Goal: Task Accomplishment & Management: Manage account settings

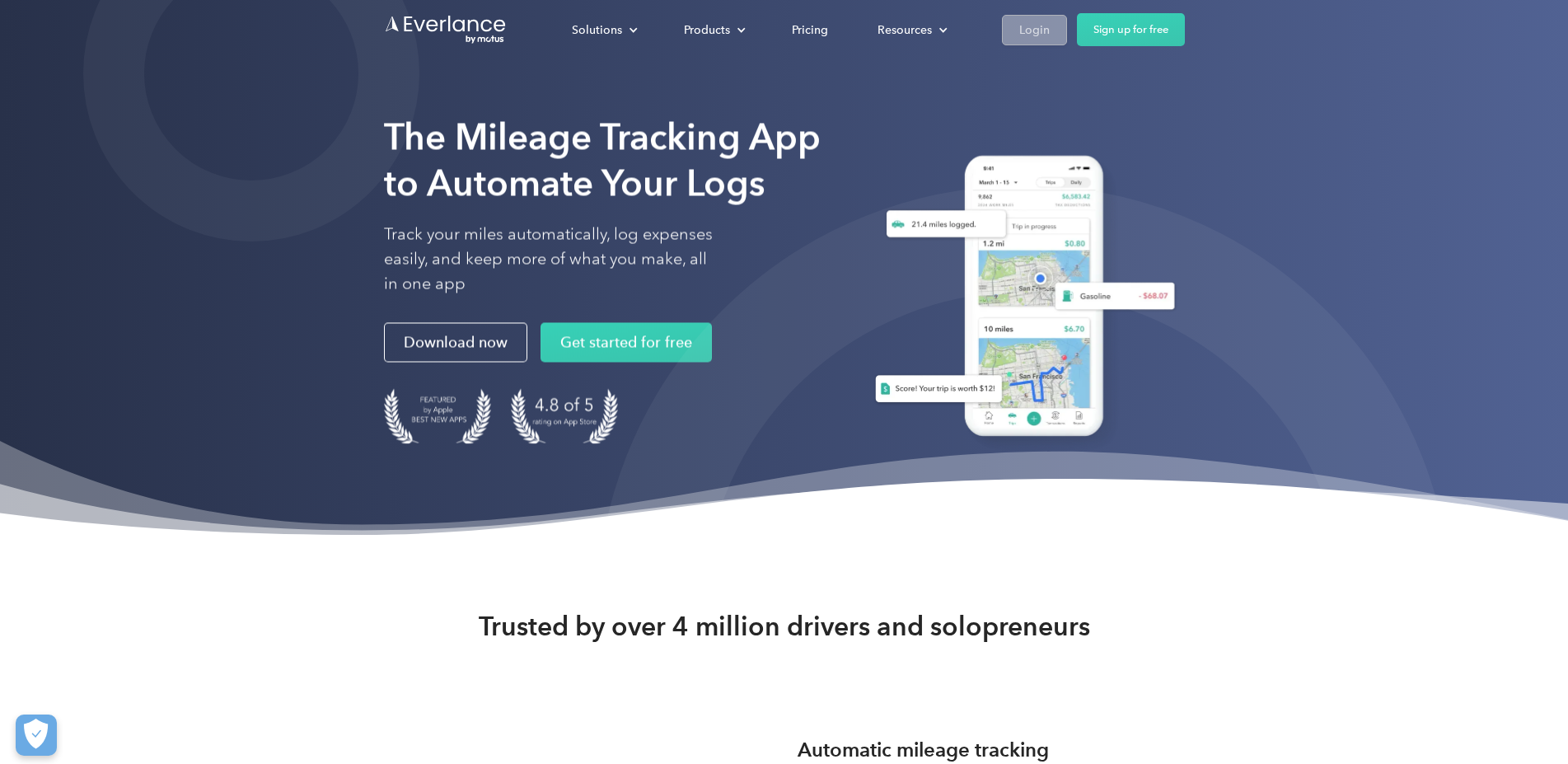
click at [1049, 29] on div "Login" at bounding box center [1034, 30] width 31 height 21
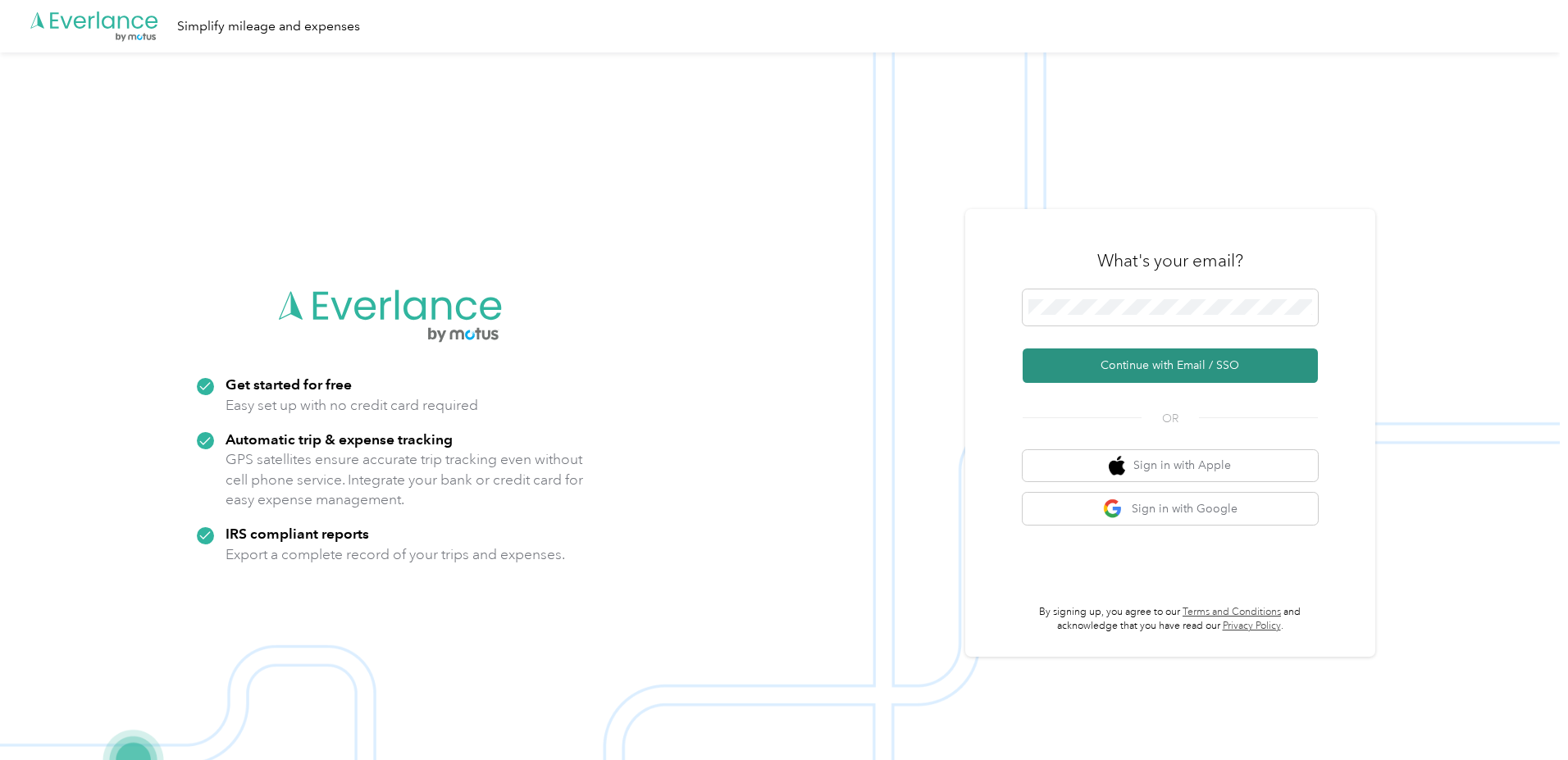
click at [1201, 363] on button "Continue with Email / SSO" at bounding box center [1169, 366] width 295 height 35
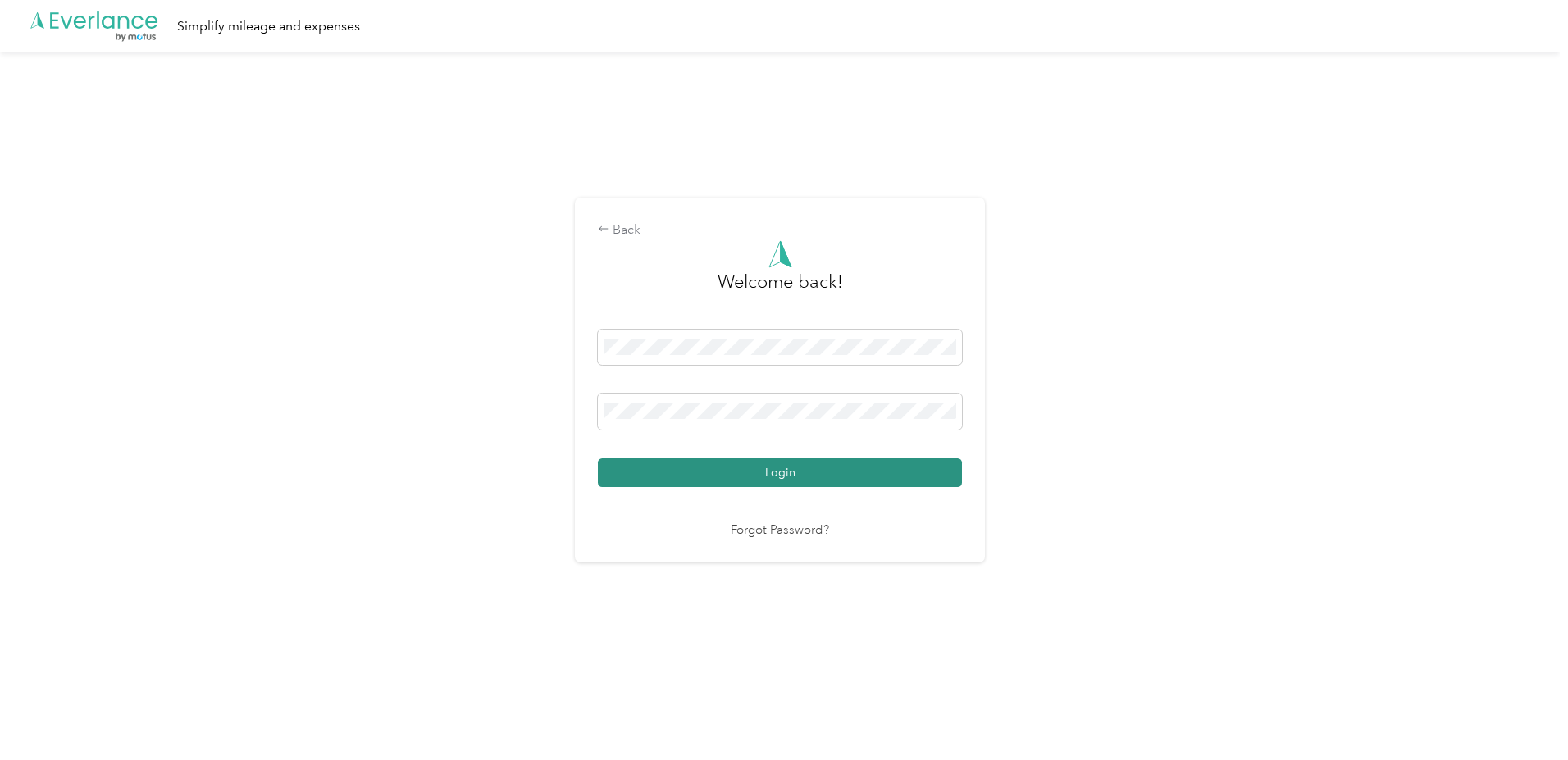
click at [791, 469] on button "Login" at bounding box center [780, 473] width 364 height 29
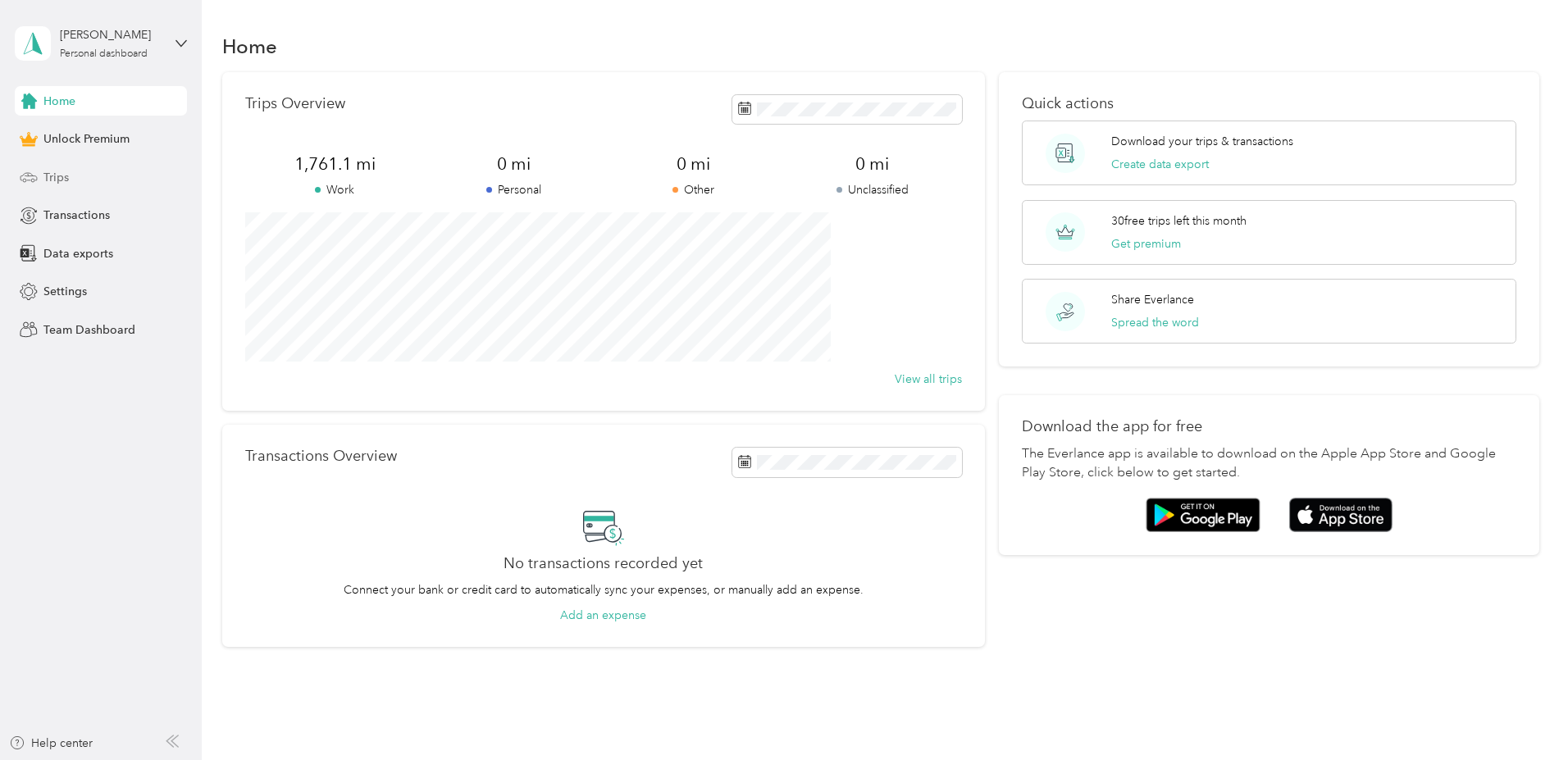
click at [68, 174] on span "Trips" at bounding box center [56, 177] width 26 height 17
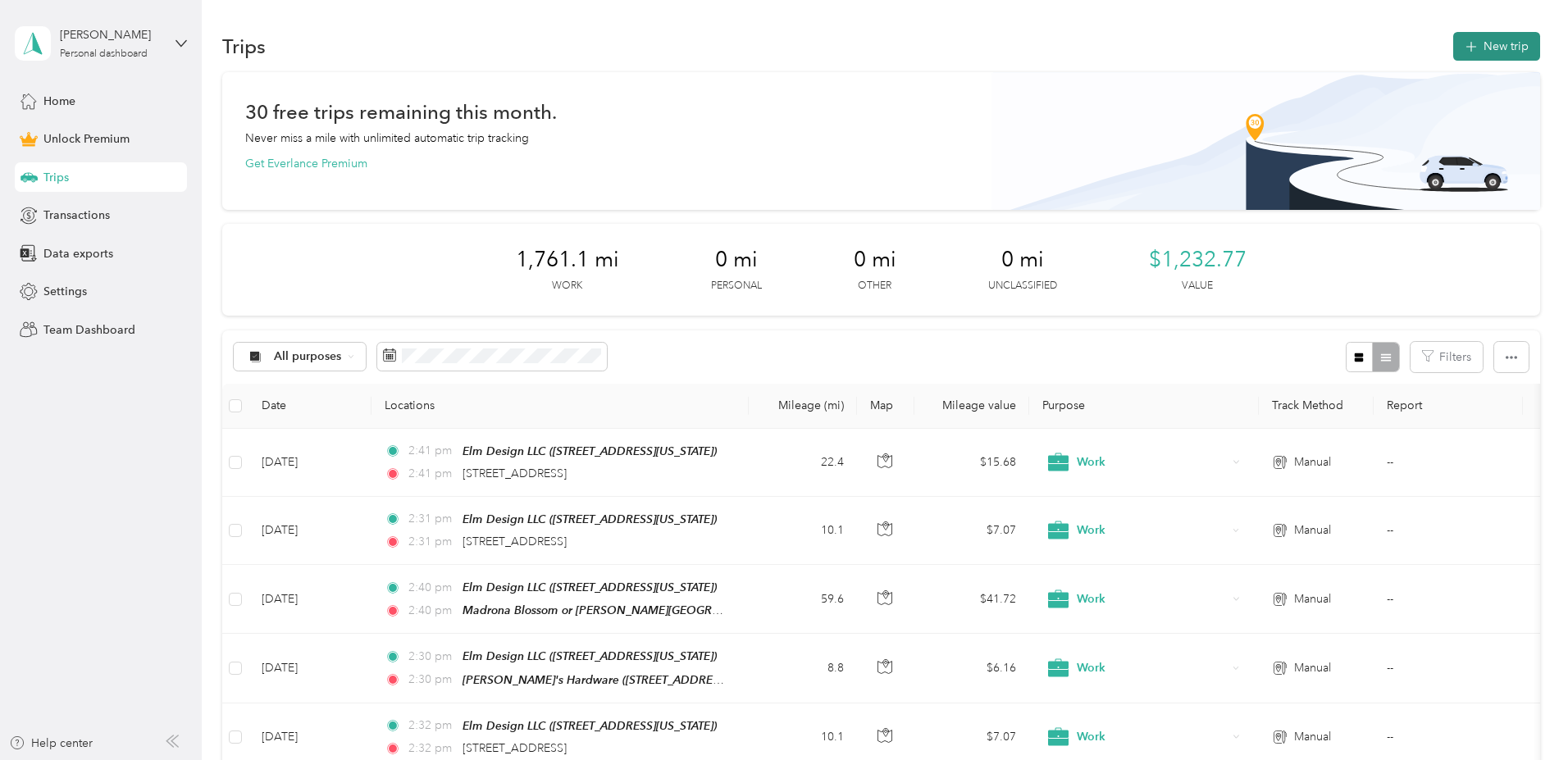
click at [1453, 35] on button "New trip" at bounding box center [1496, 46] width 87 height 29
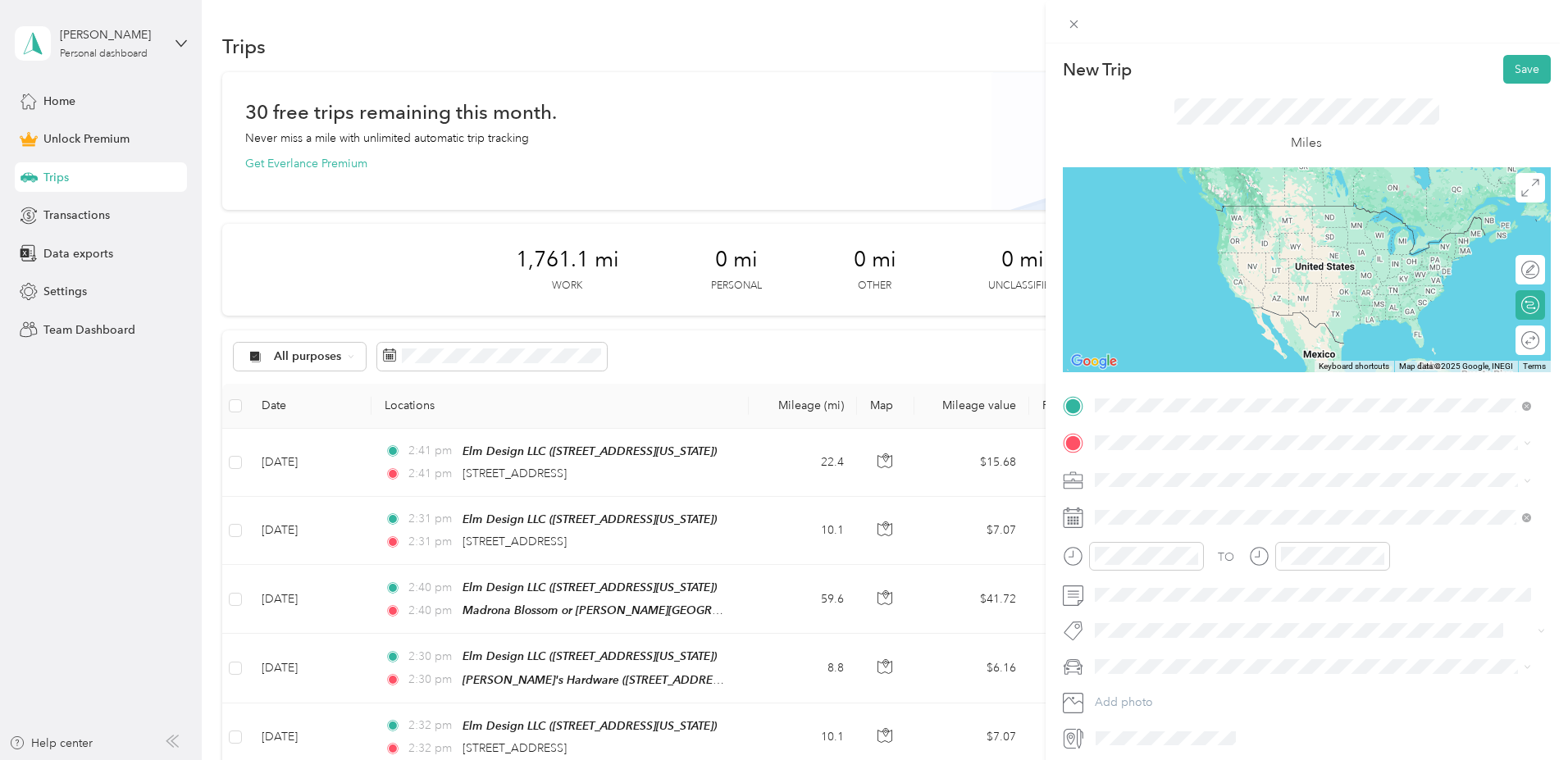
click at [1234, 462] on div "Elm Design LLC [STREET_ADDRESS][US_STATE]" at bounding box center [1313, 480] width 425 height 40
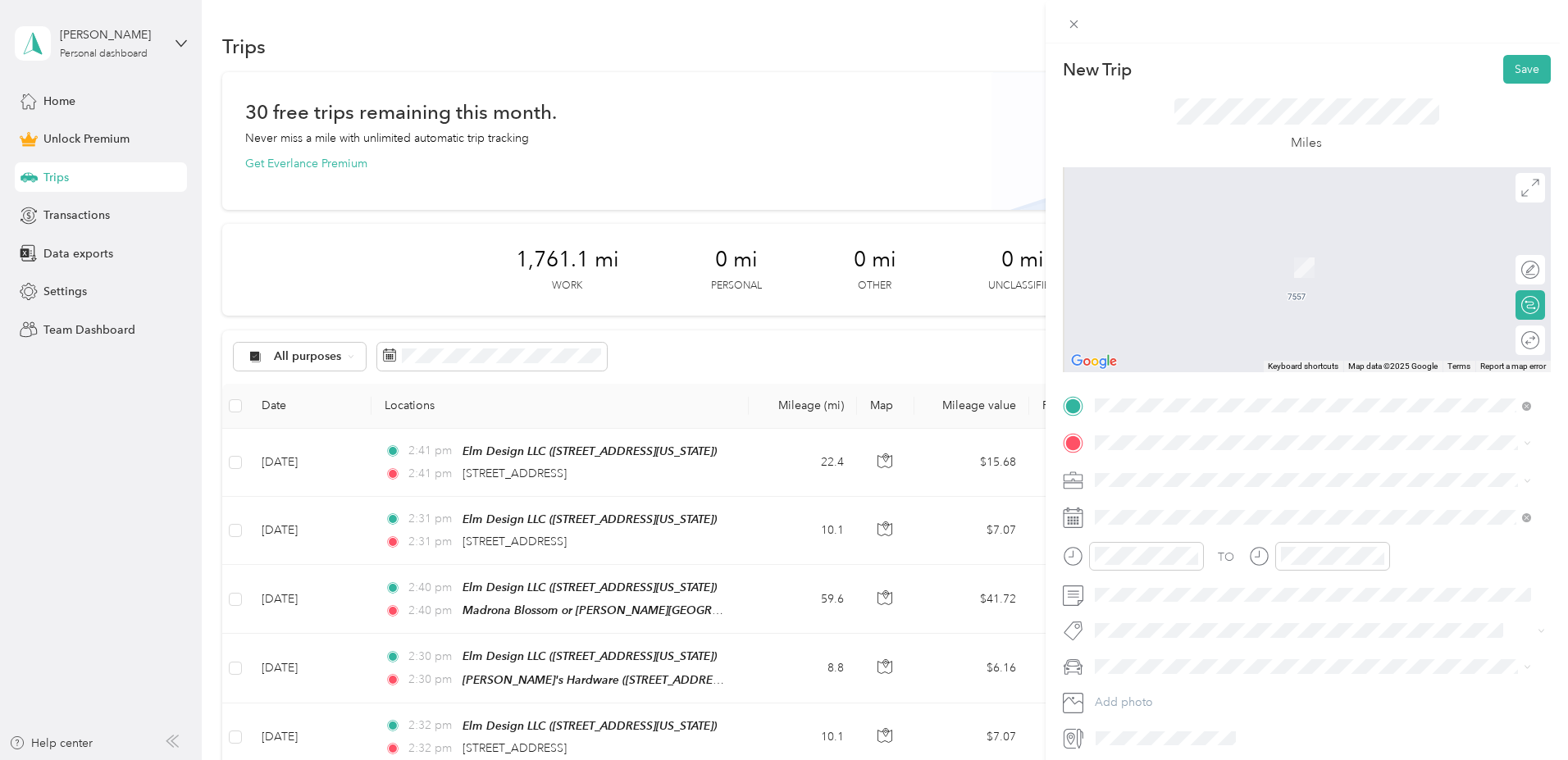
click at [1183, 504] on span "[STREET_ADDRESS][PERSON_NAME][US_STATE]" at bounding box center [1253, 497] width 255 height 15
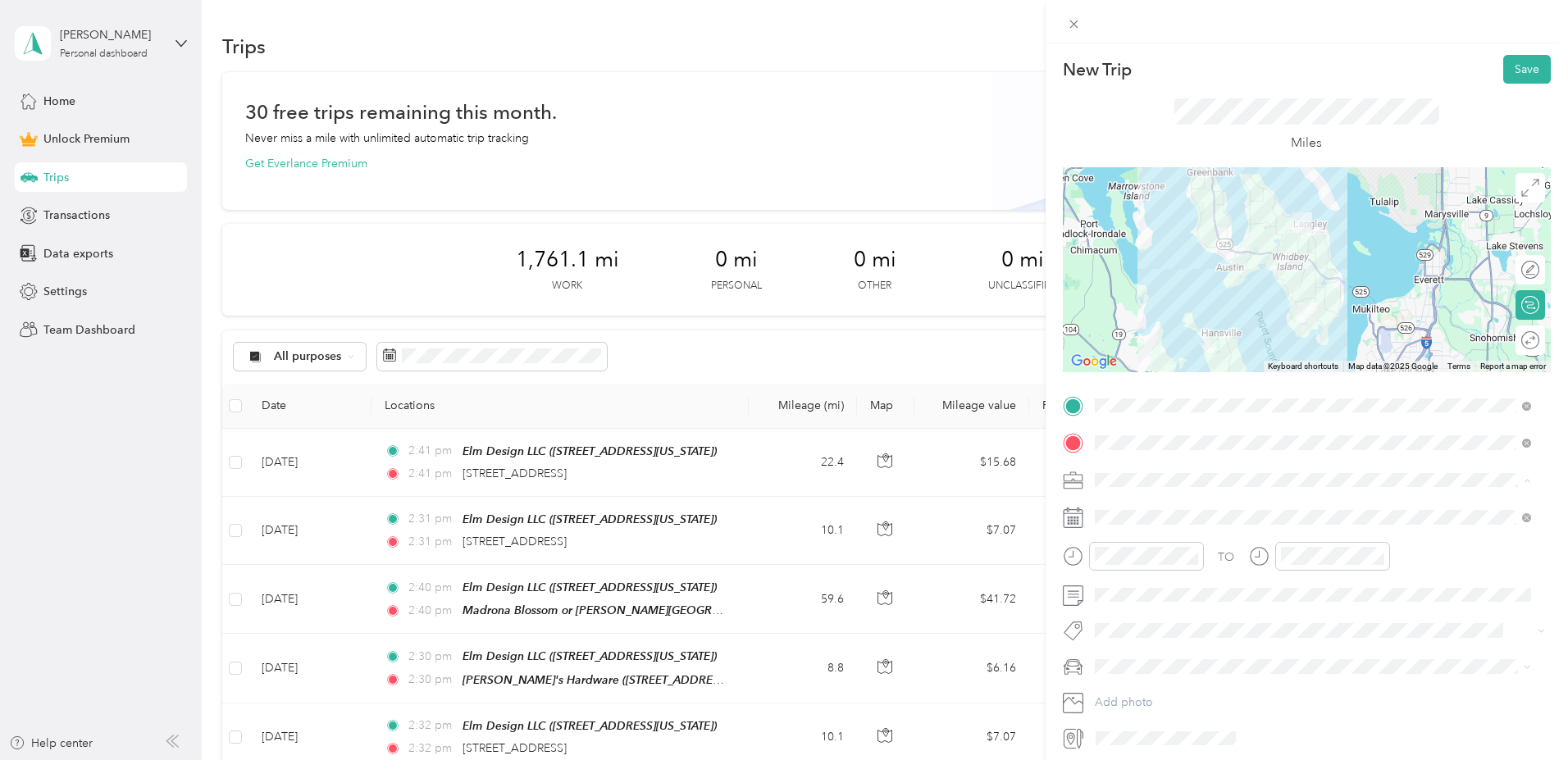
click at [1130, 510] on div "Work" at bounding box center [1313, 508] width 425 height 17
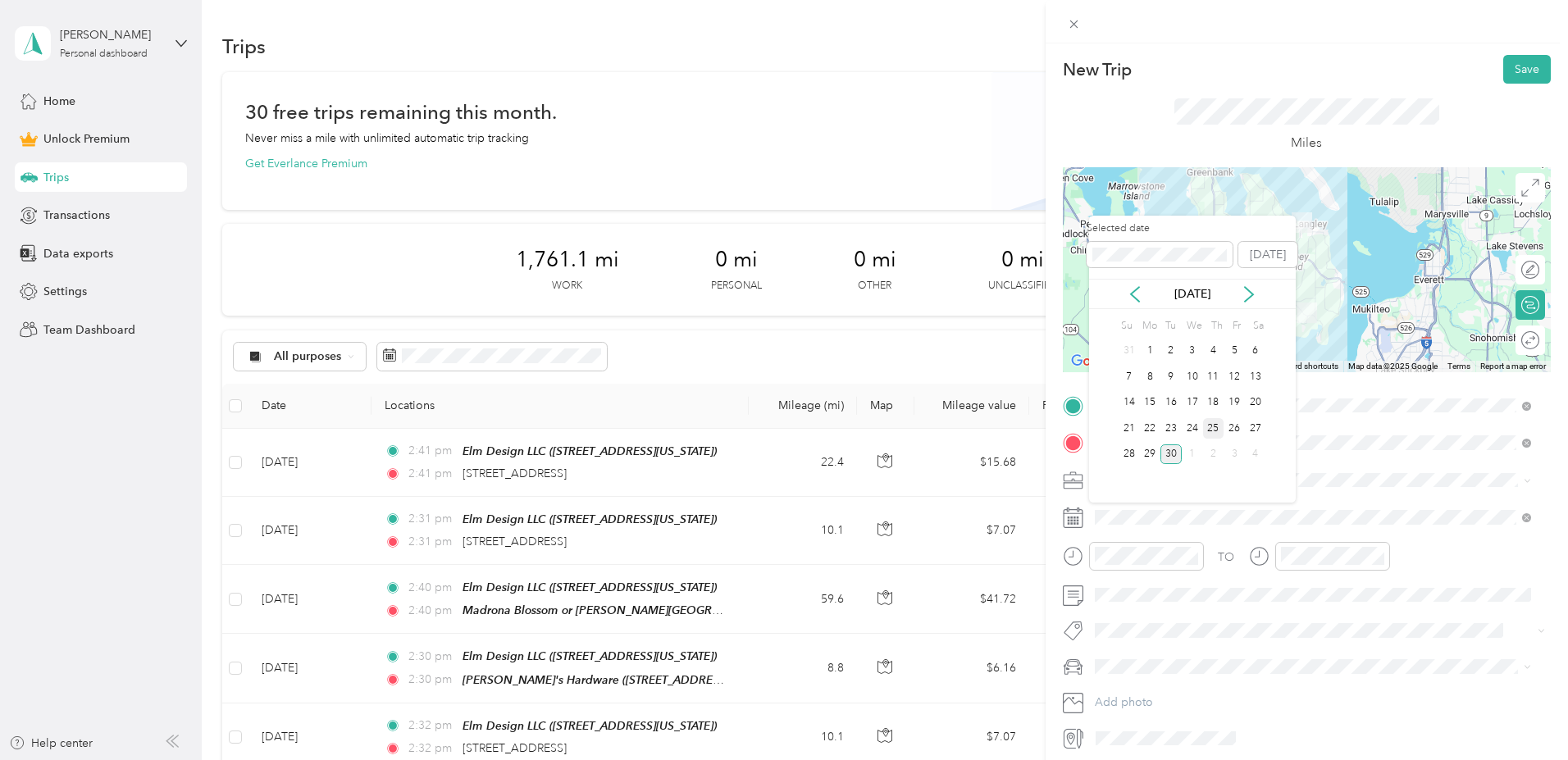
click at [1209, 426] on div "25" at bounding box center [1214, 428] width 21 height 21
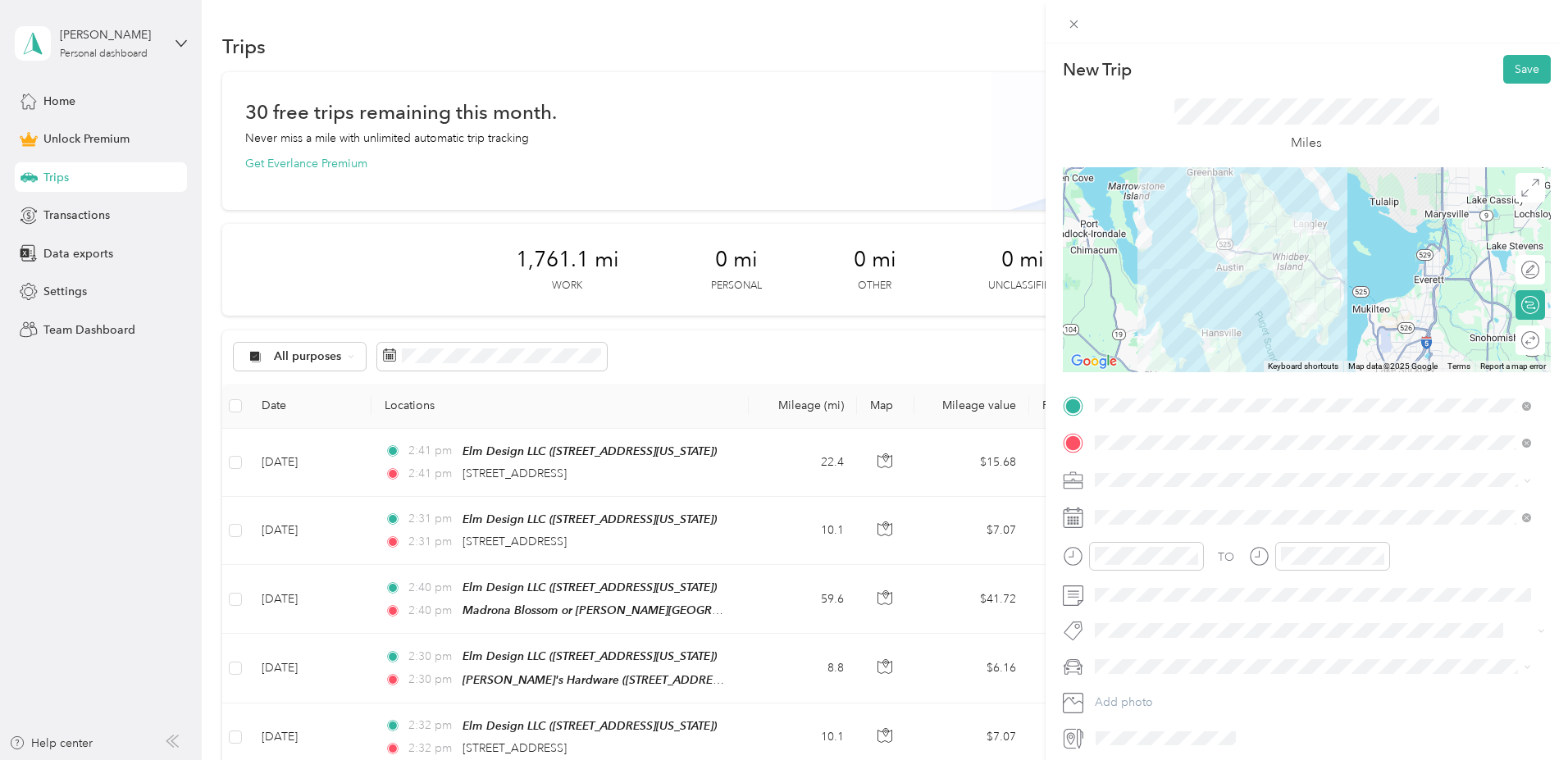
click at [1150, 697] on div "Lexus RX 350" at bounding box center [1313, 695] width 425 height 17
click at [1508, 338] on div at bounding box center [1522, 340] width 35 height 17
click at [1515, 67] on button "Save" at bounding box center [1527, 69] width 48 height 29
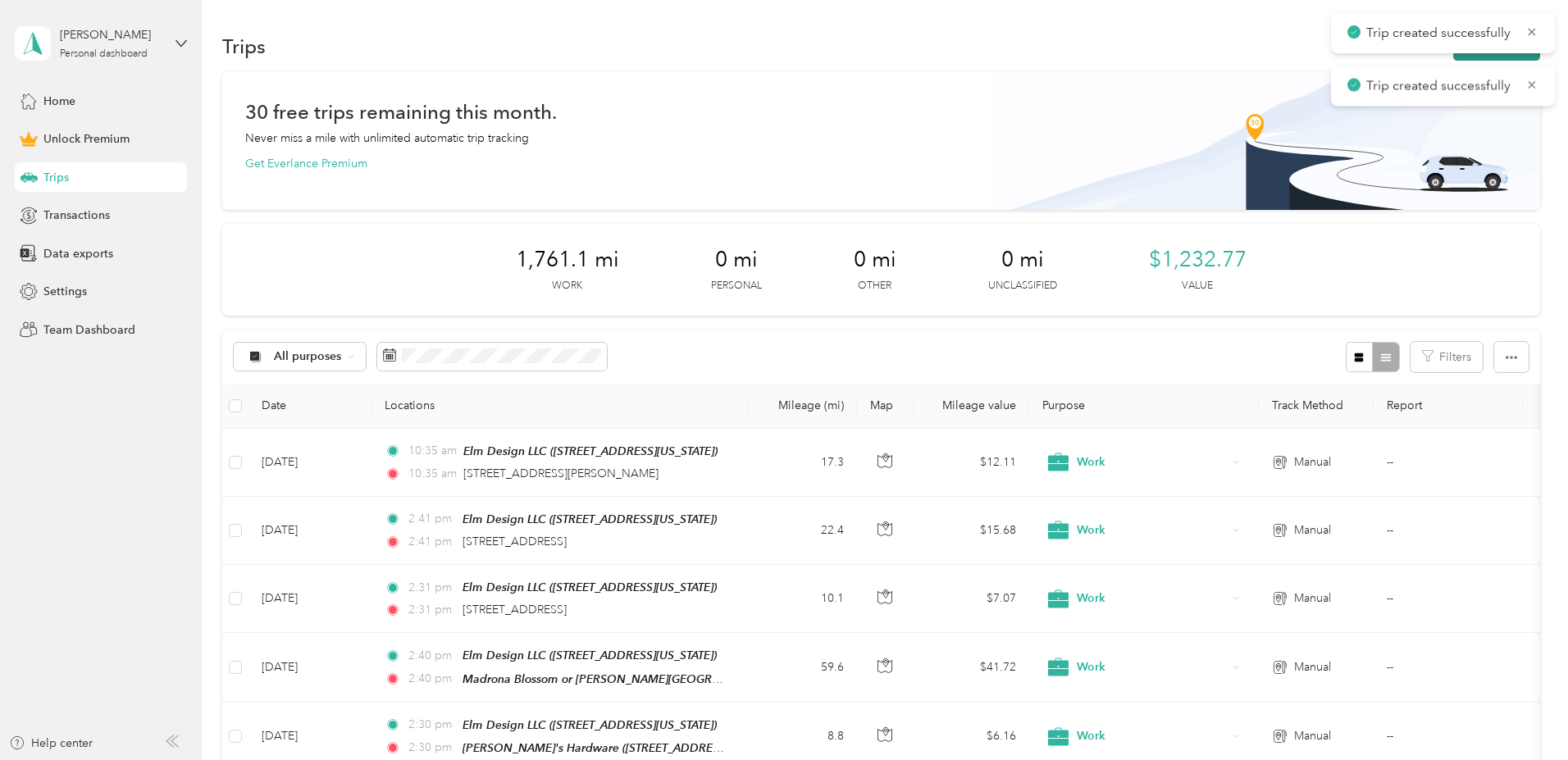
click at [1453, 57] on button "New trip" at bounding box center [1496, 46] width 87 height 29
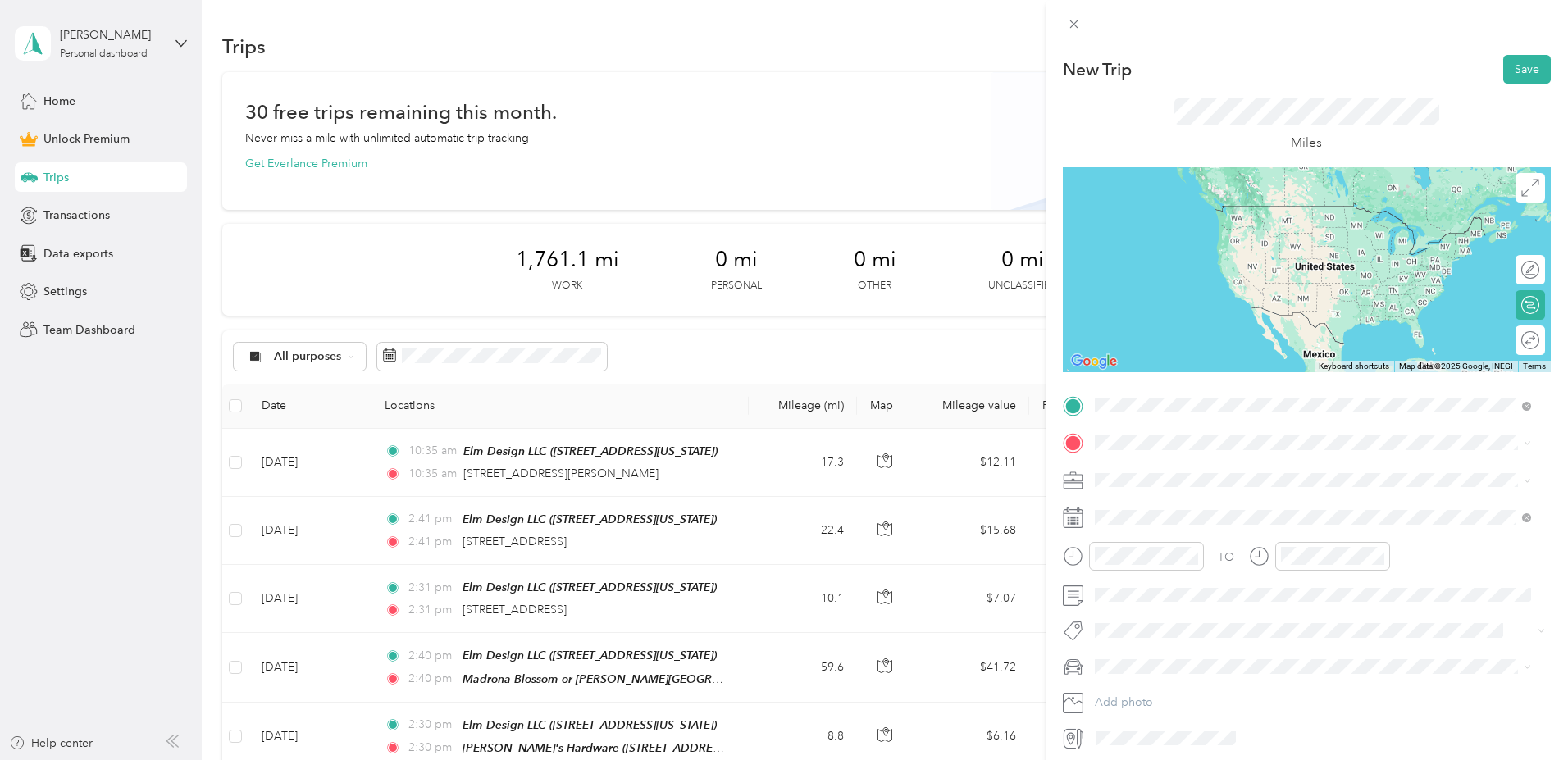
click at [1187, 478] on div "Elm Design LLC [STREET_ADDRESS][US_STATE]" at bounding box center [1206, 481] width 164 height 35
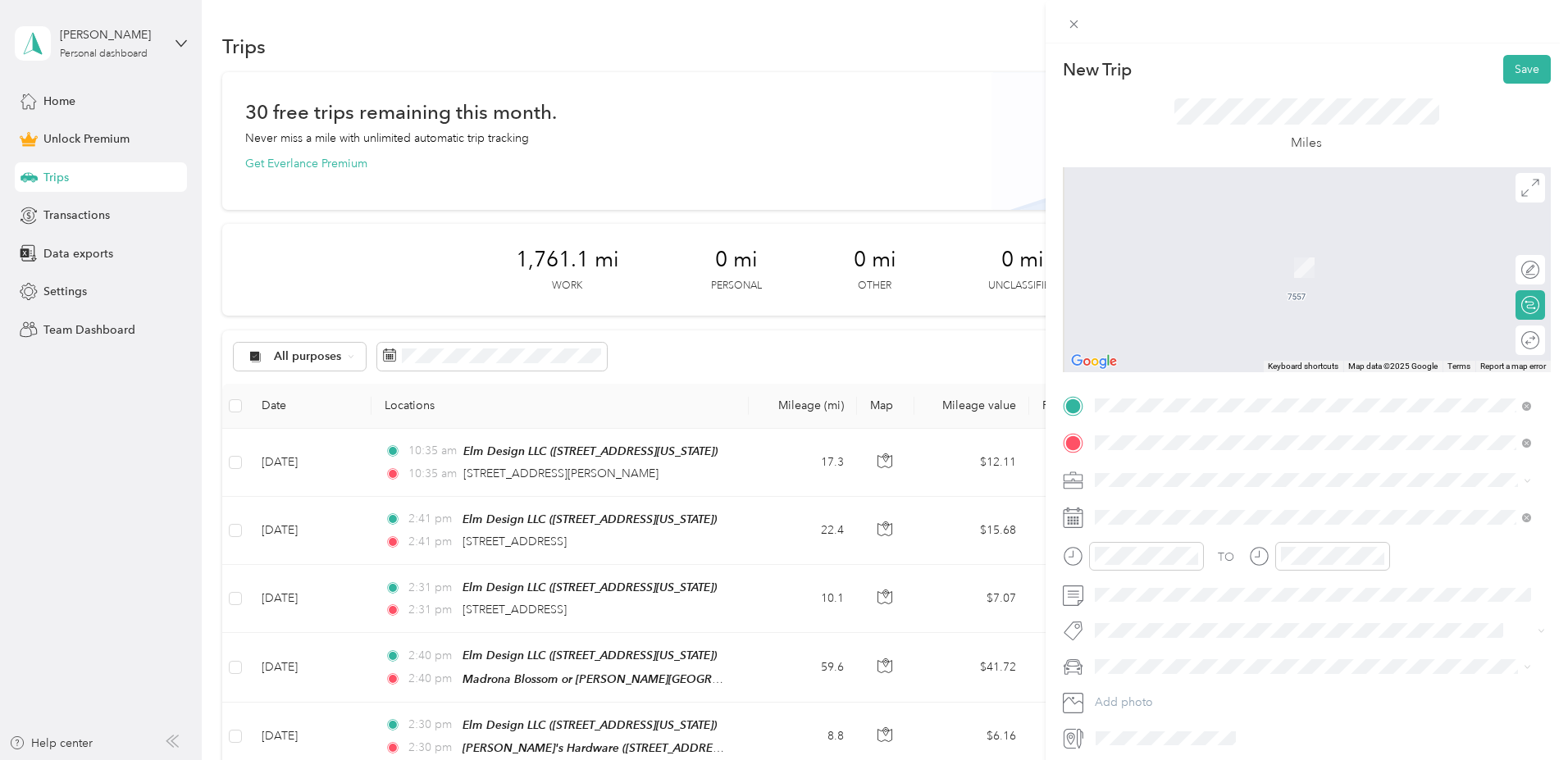
click at [1134, 522] on span "[STREET_ADDRESS][US_STATE][US_STATE]" at bounding box center [1237, 525] width 224 height 14
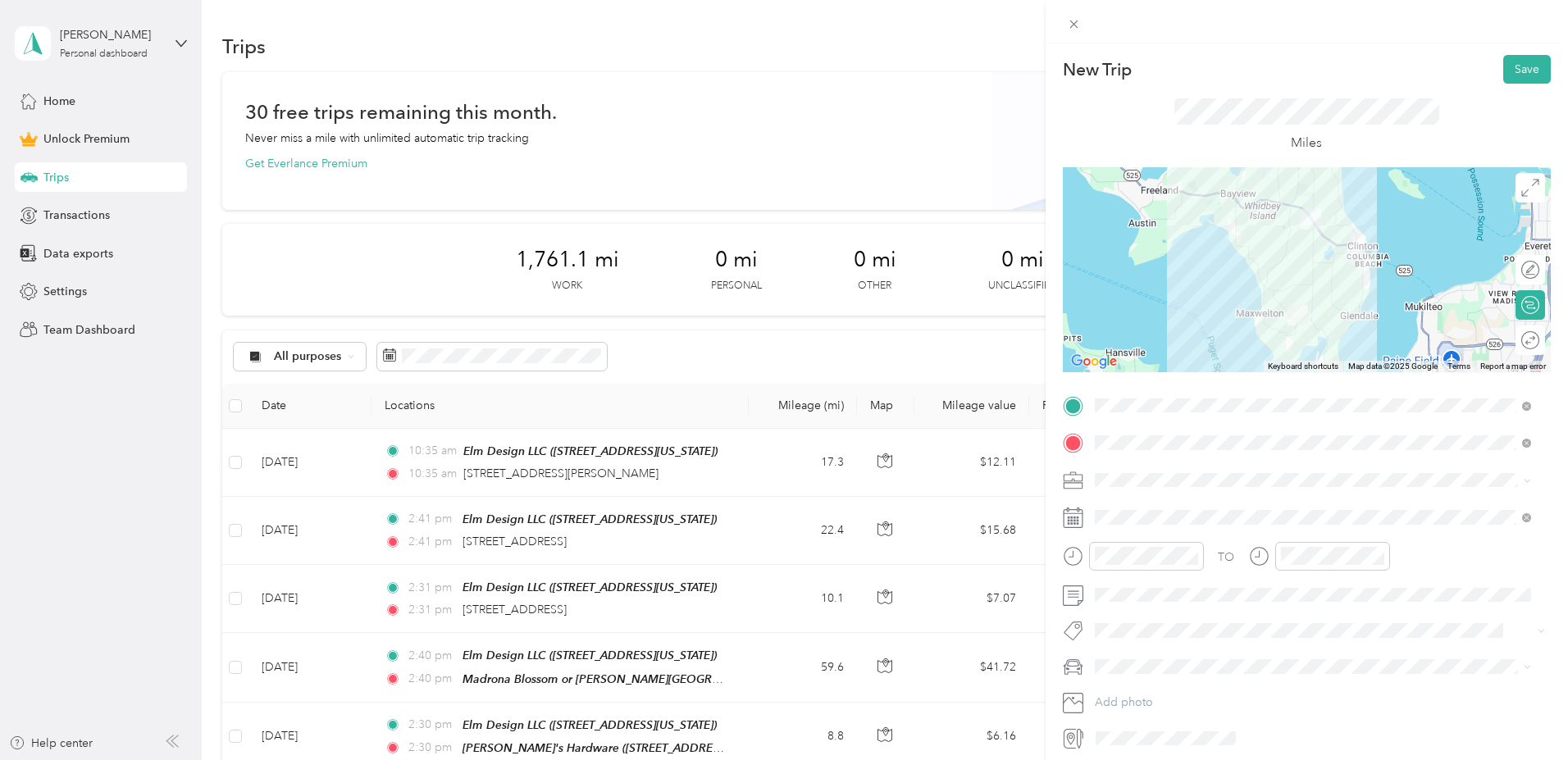
click at [1136, 504] on div "Work" at bounding box center [1313, 508] width 425 height 17
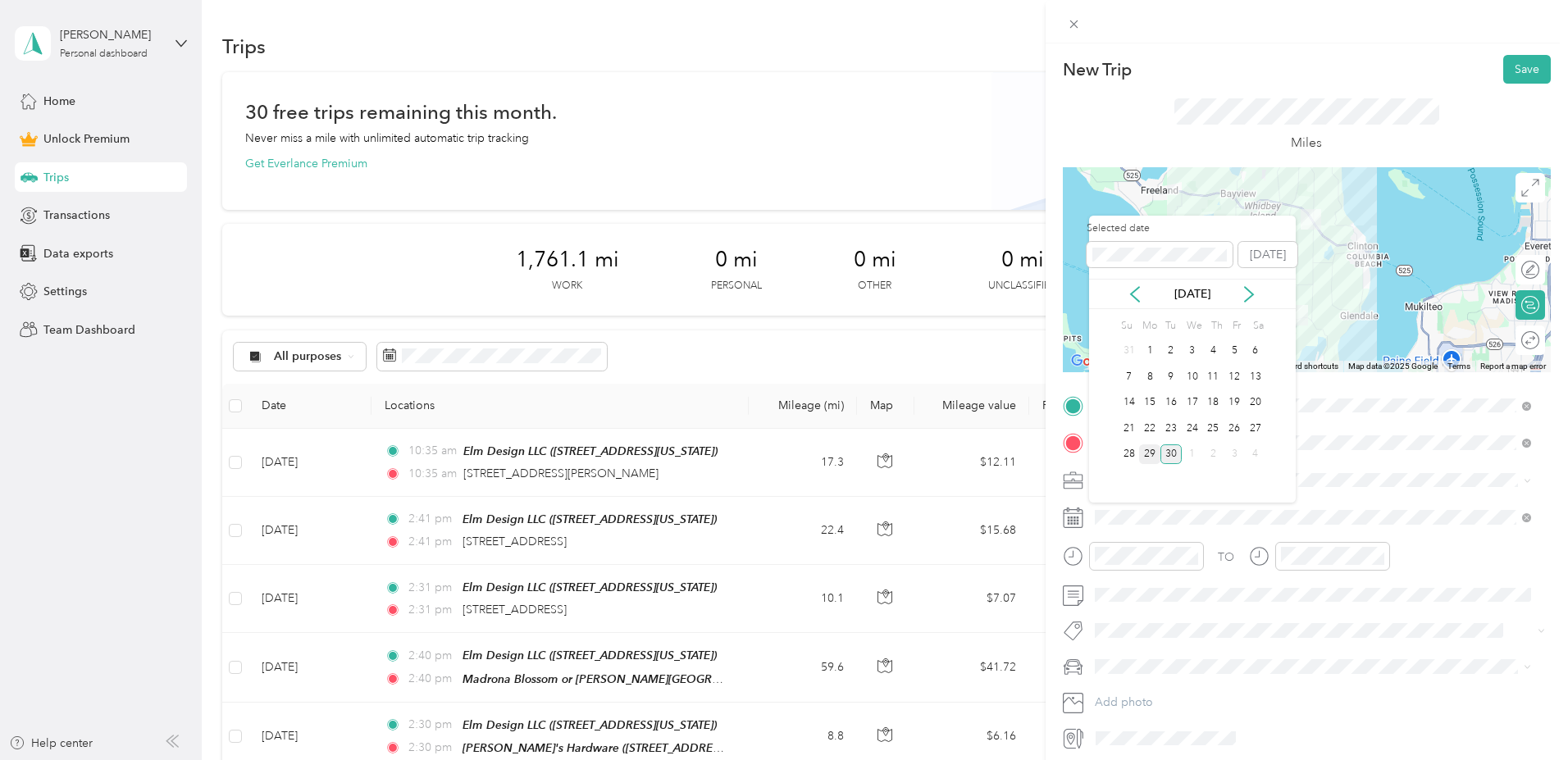
click at [1147, 456] on div "29" at bounding box center [1150, 455] width 21 height 21
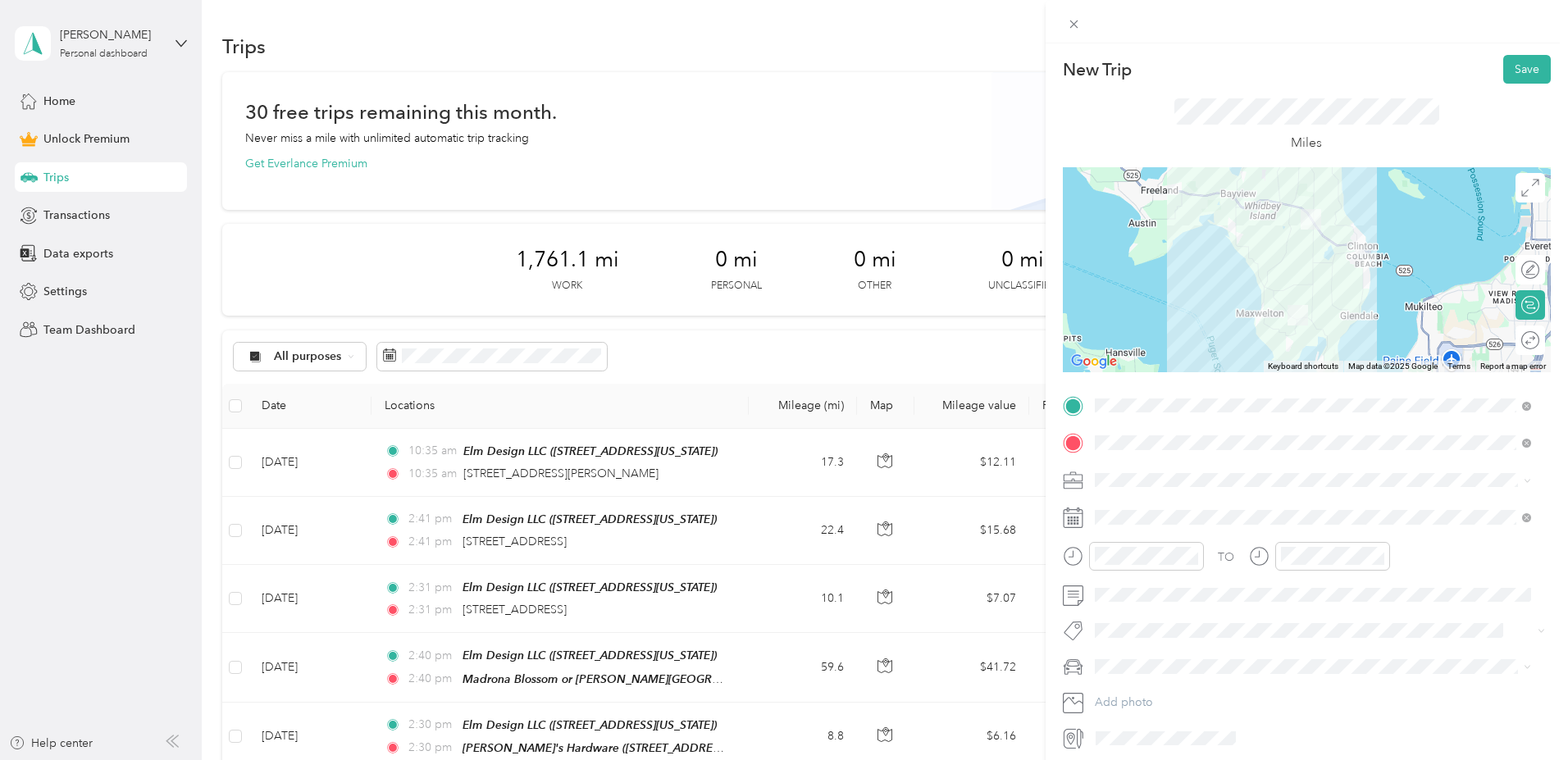
click at [1132, 690] on span "Lexus RX 350" at bounding box center [1135, 692] width 70 height 14
click at [1518, 63] on button "Save" at bounding box center [1527, 69] width 48 height 29
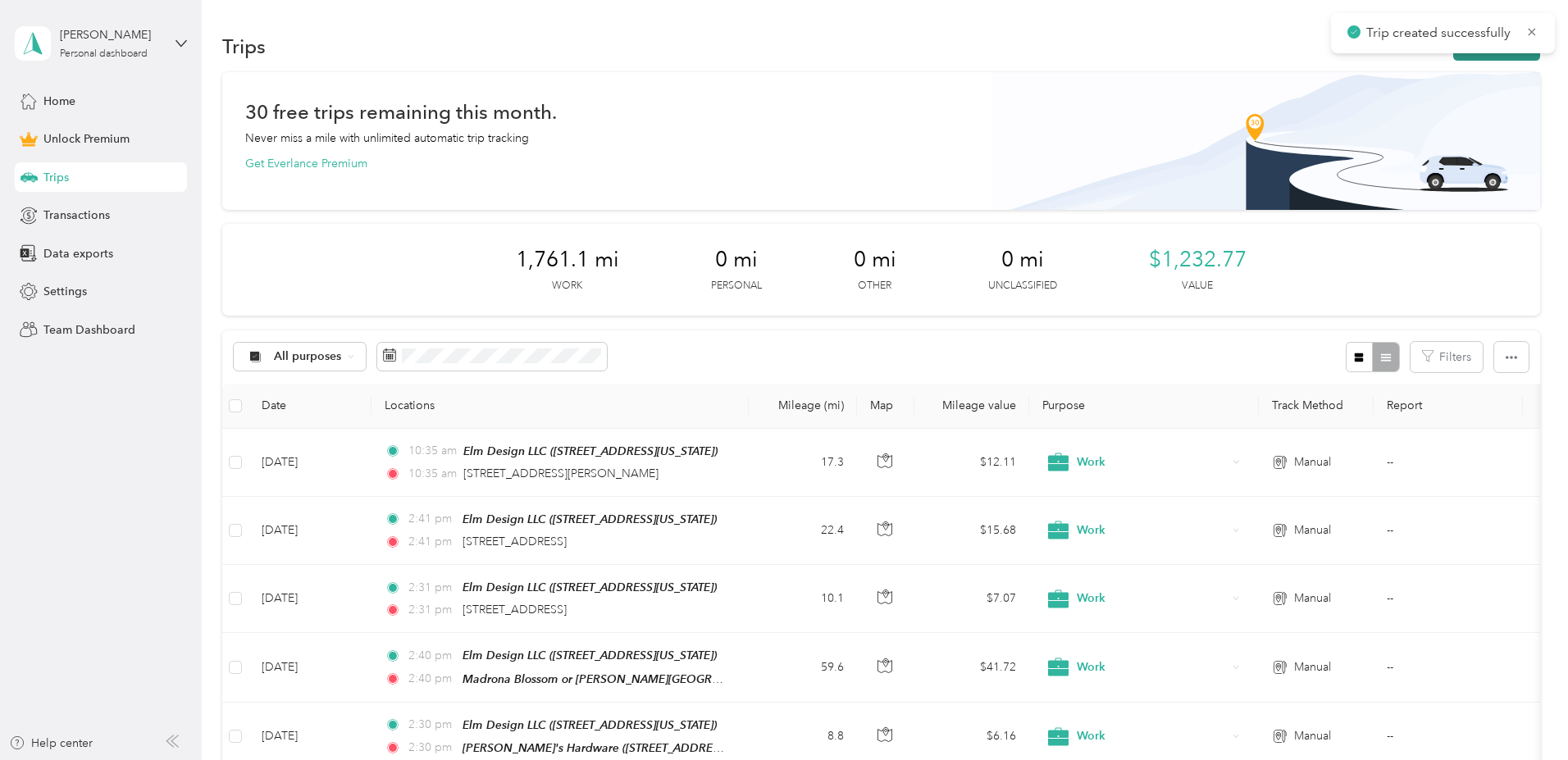
click at [1453, 56] on button "New trip" at bounding box center [1496, 46] width 87 height 29
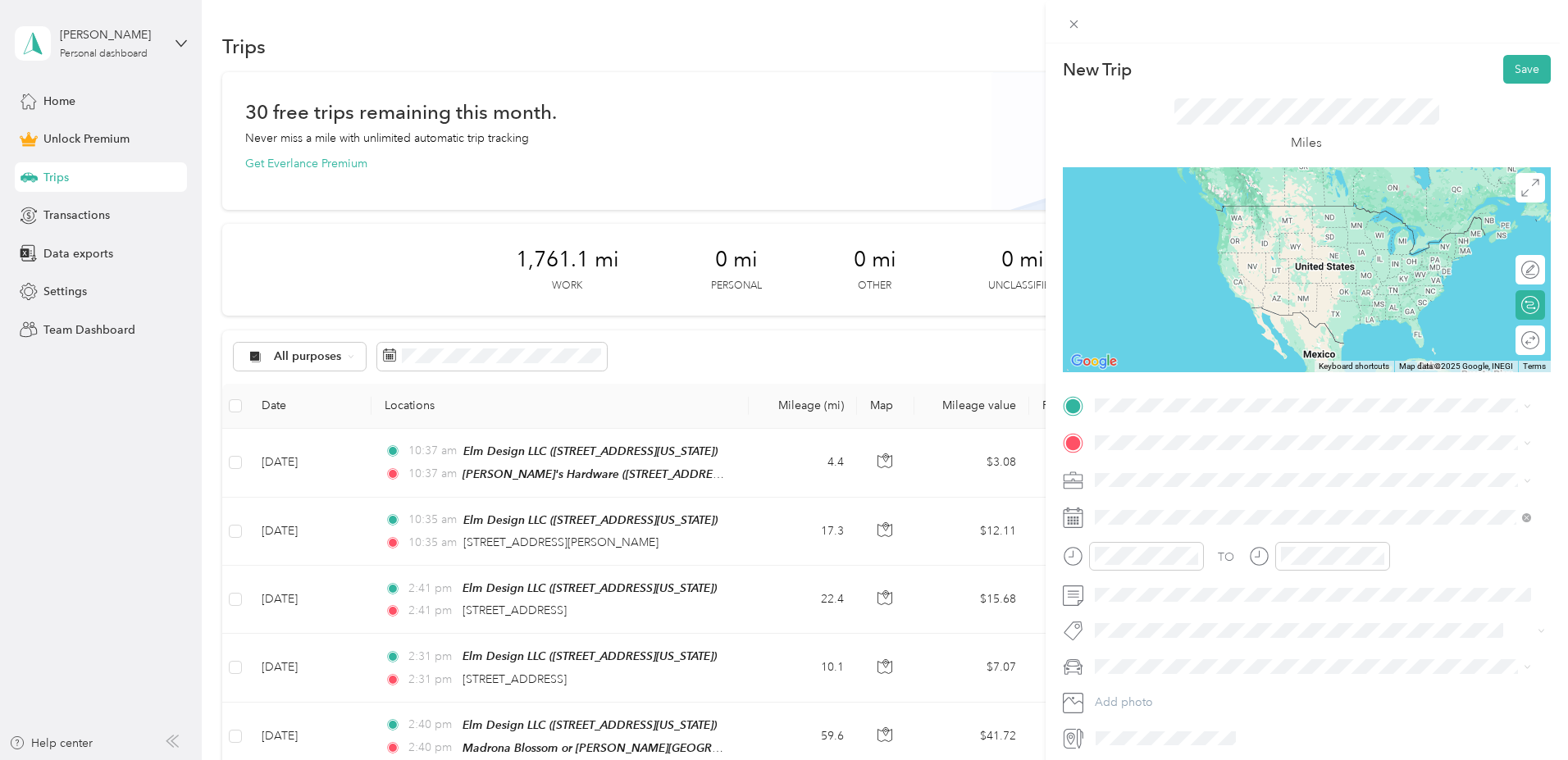
click at [1151, 481] on div "[PERSON_NAME]'s Hardware [STREET_ADDRESS][US_STATE][US_STATE]" at bounding box center [1237, 476] width 224 height 35
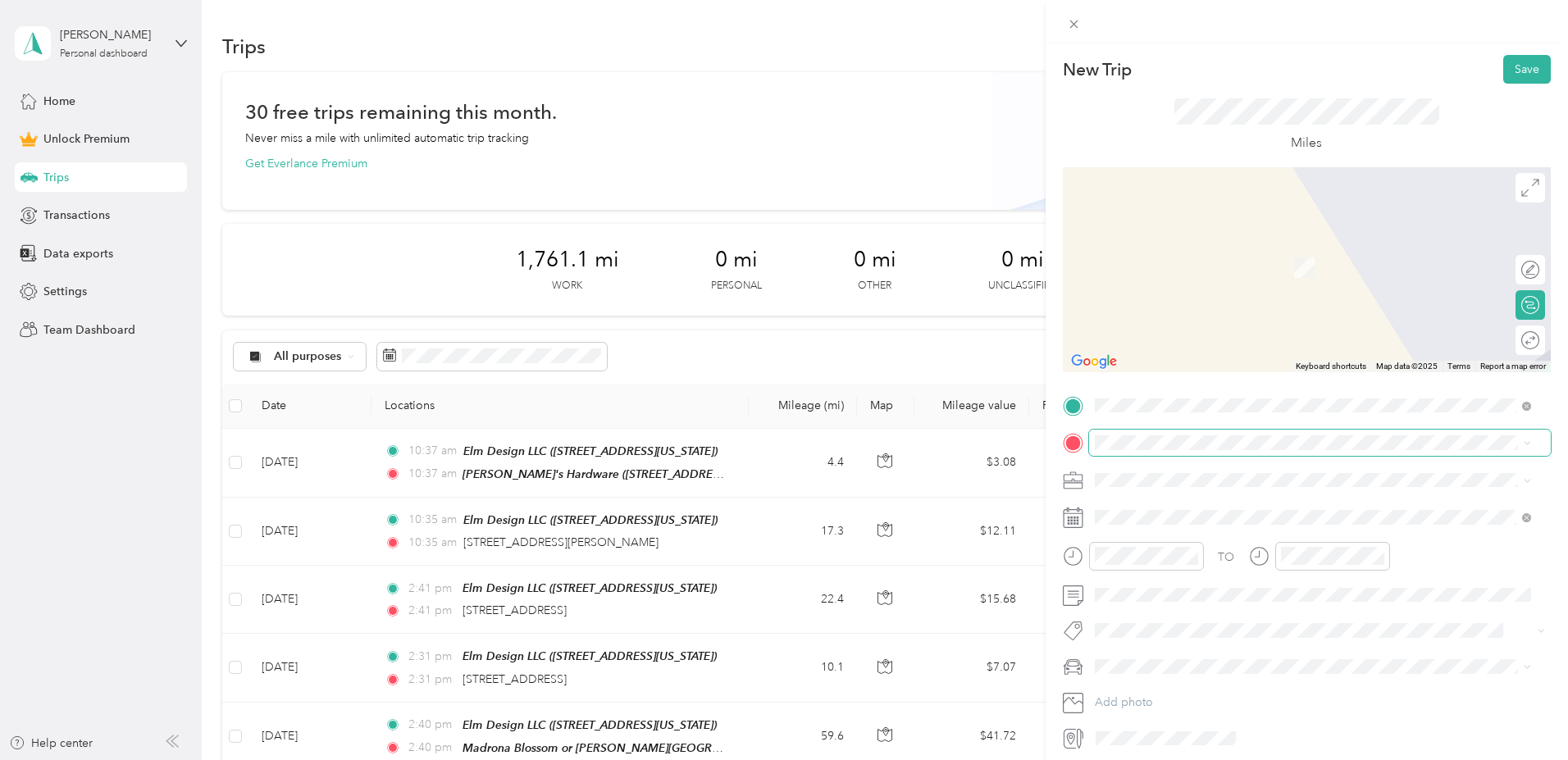
click at [1141, 434] on span at bounding box center [1319, 443] width 462 height 26
click at [1173, 497] on span "[STREET_ADDRESS][PERSON_NAME][PERSON_NAME][US_STATE]" at bounding box center [1298, 497] width 346 height 15
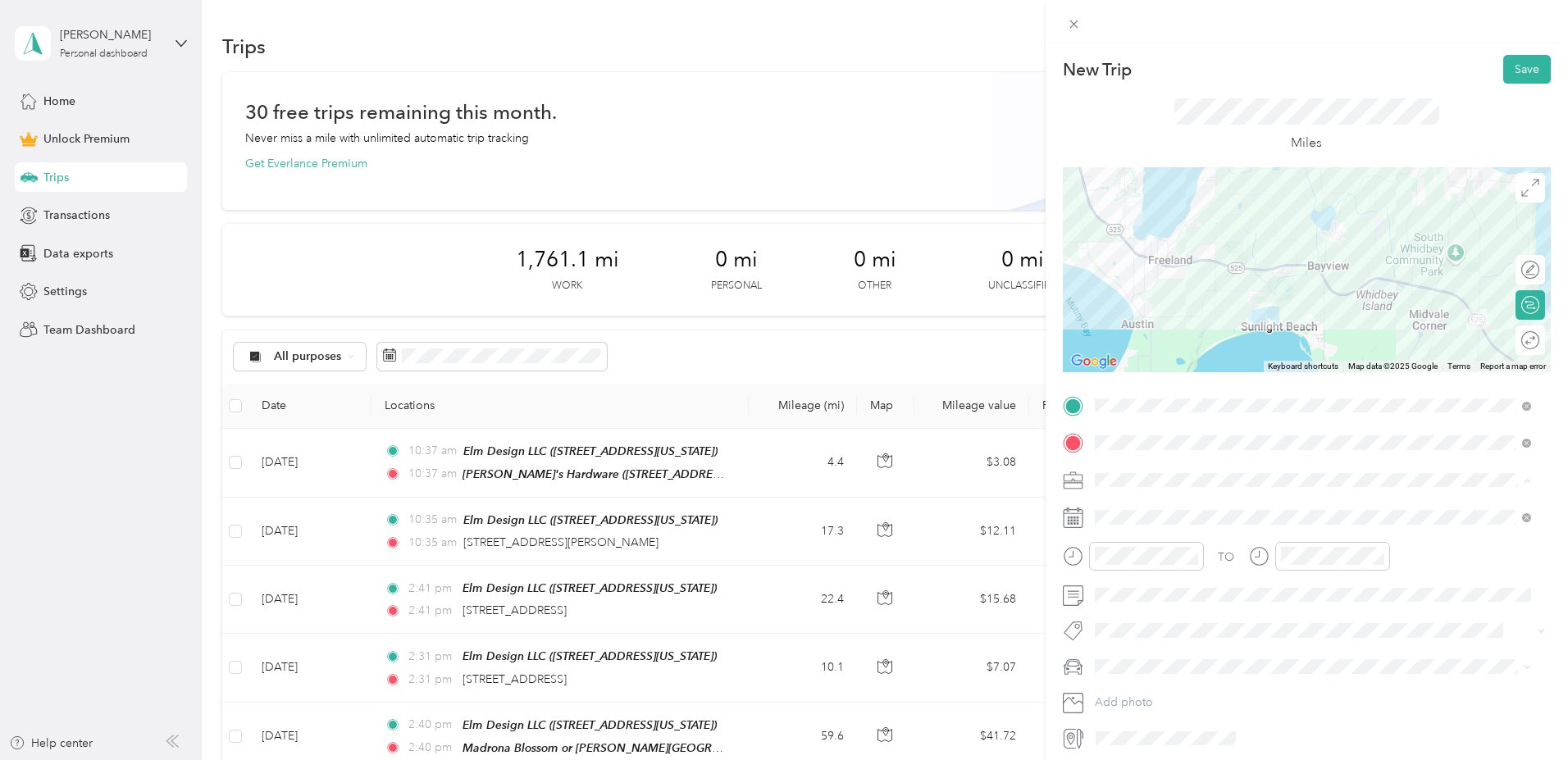
click at [1131, 501] on div "Work" at bounding box center [1313, 508] width 425 height 17
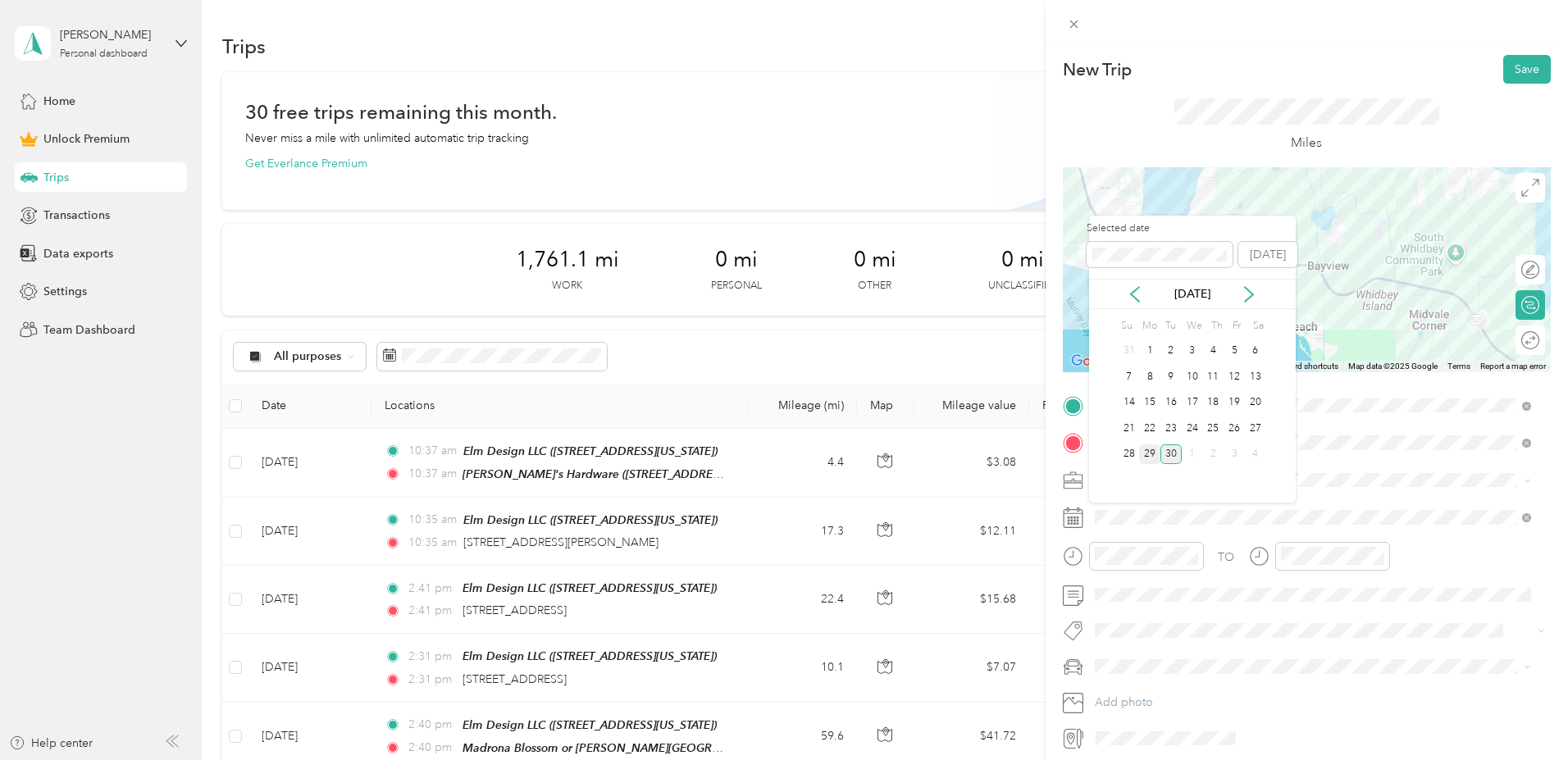
click at [1160, 450] on div "29" at bounding box center [1150, 455] width 21 height 21
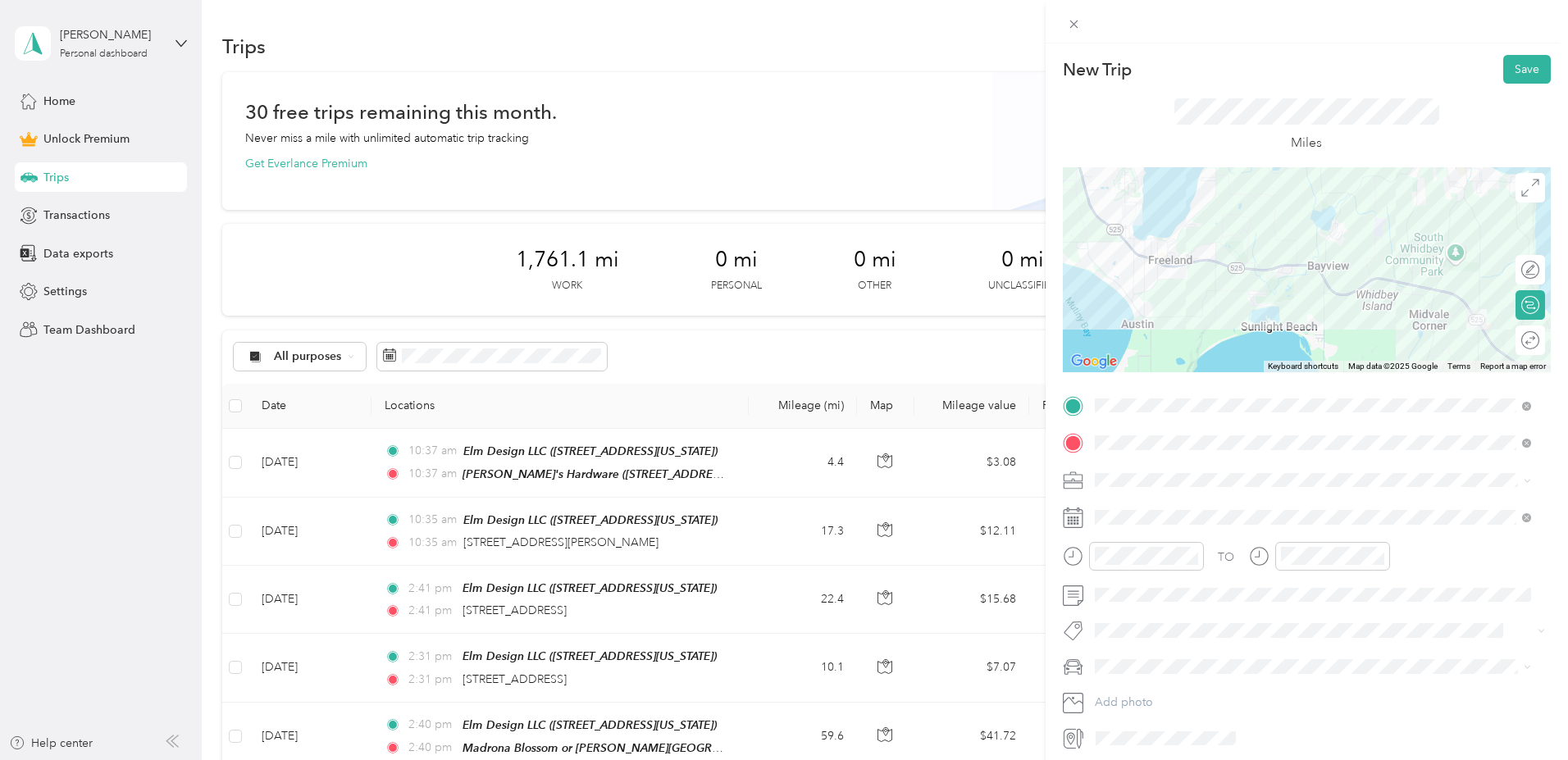
click at [1148, 689] on span "Lexus RX 350" at bounding box center [1135, 691] width 70 height 14
click at [1519, 69] on button "Save" at bounding box center [1527, 69] width 48 height 29
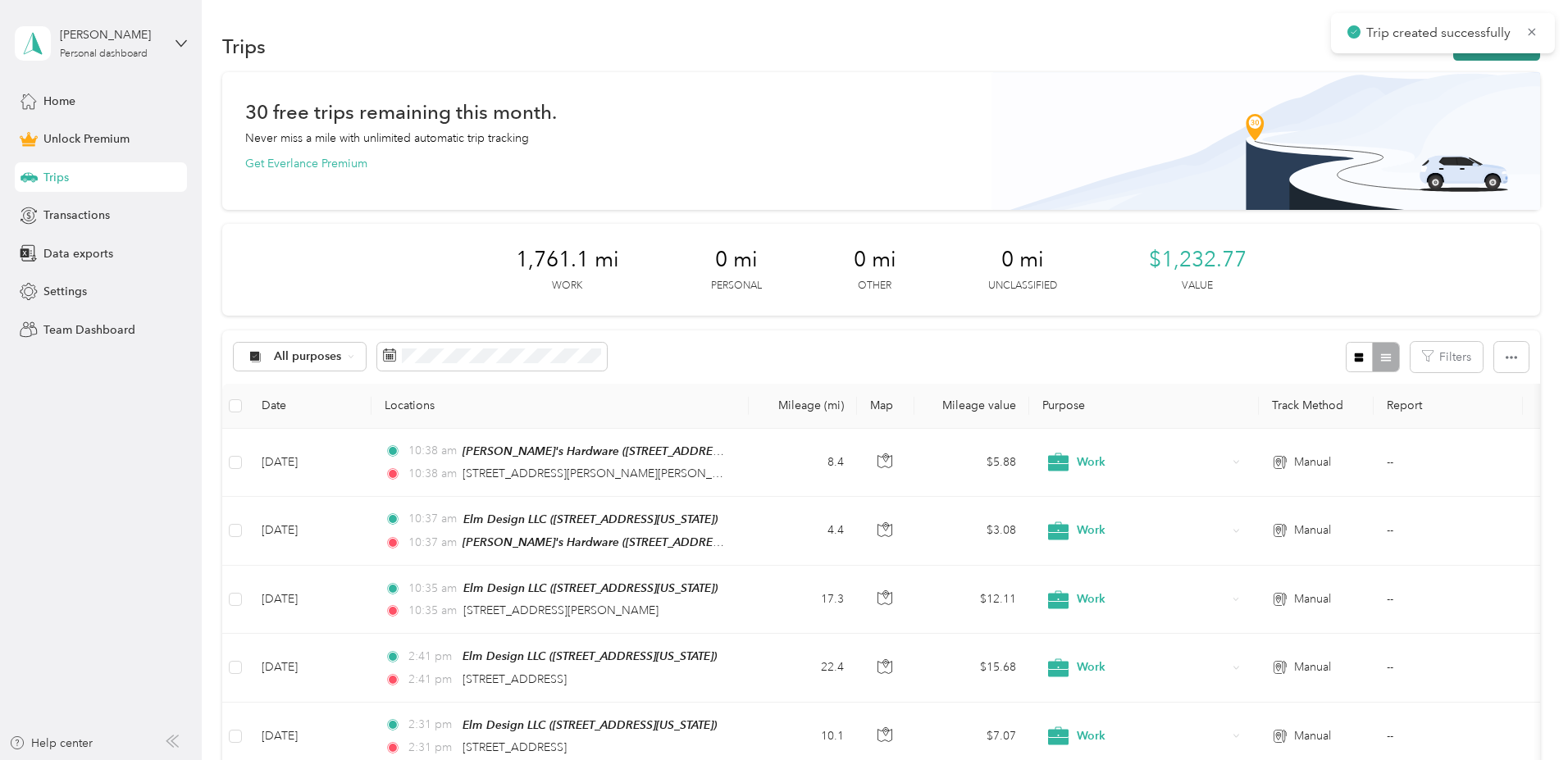
click at [1453, 54] on button "New trip" at bounding box center [1496, 46] width 87 height 29
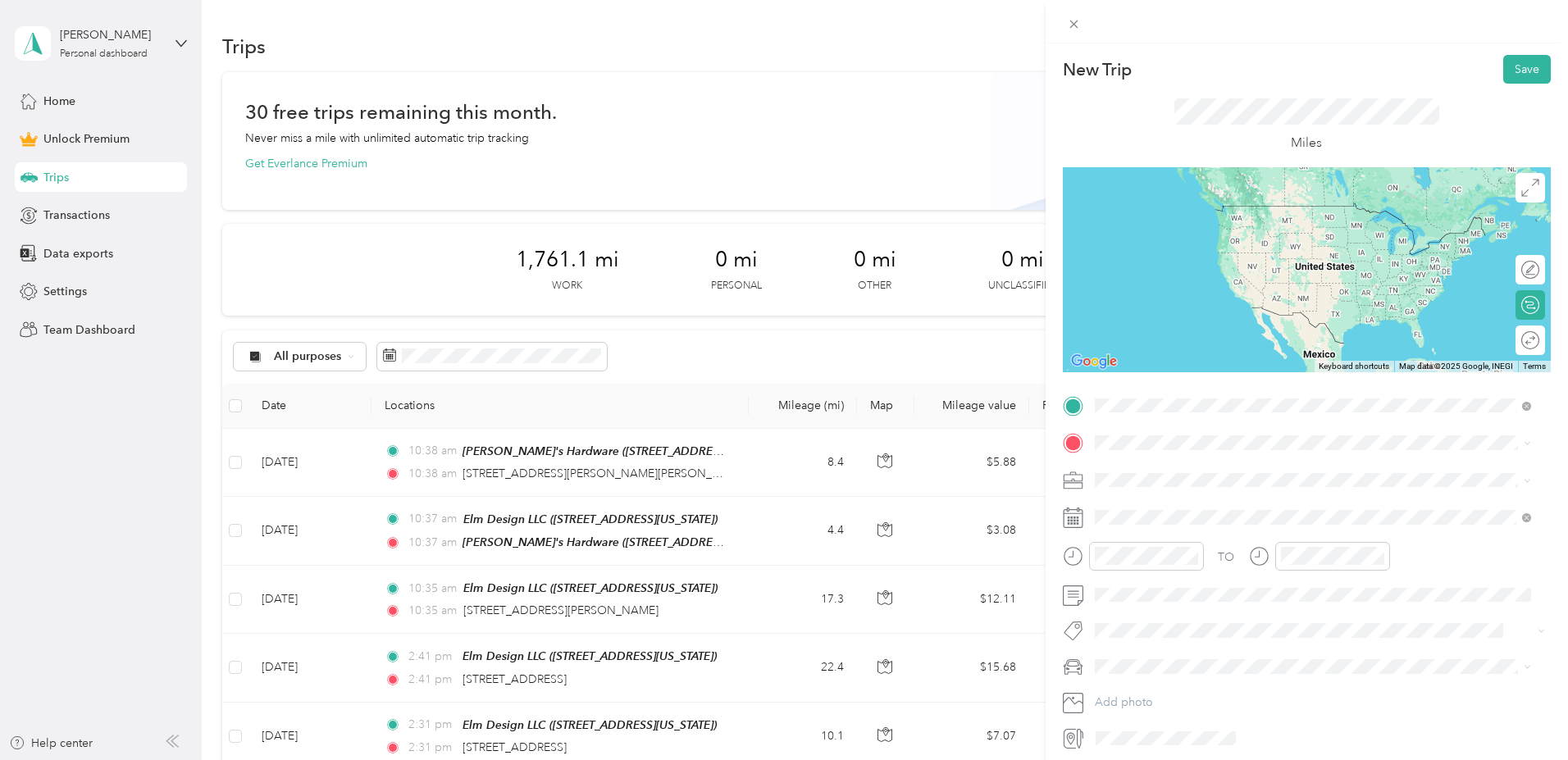
click at [1162, 466] on span "[STREET_ADDRESS][PERSON_NAME][PERSON_NAME][US_STATE]" at bounding box center [1298, 465] width 346 height 15
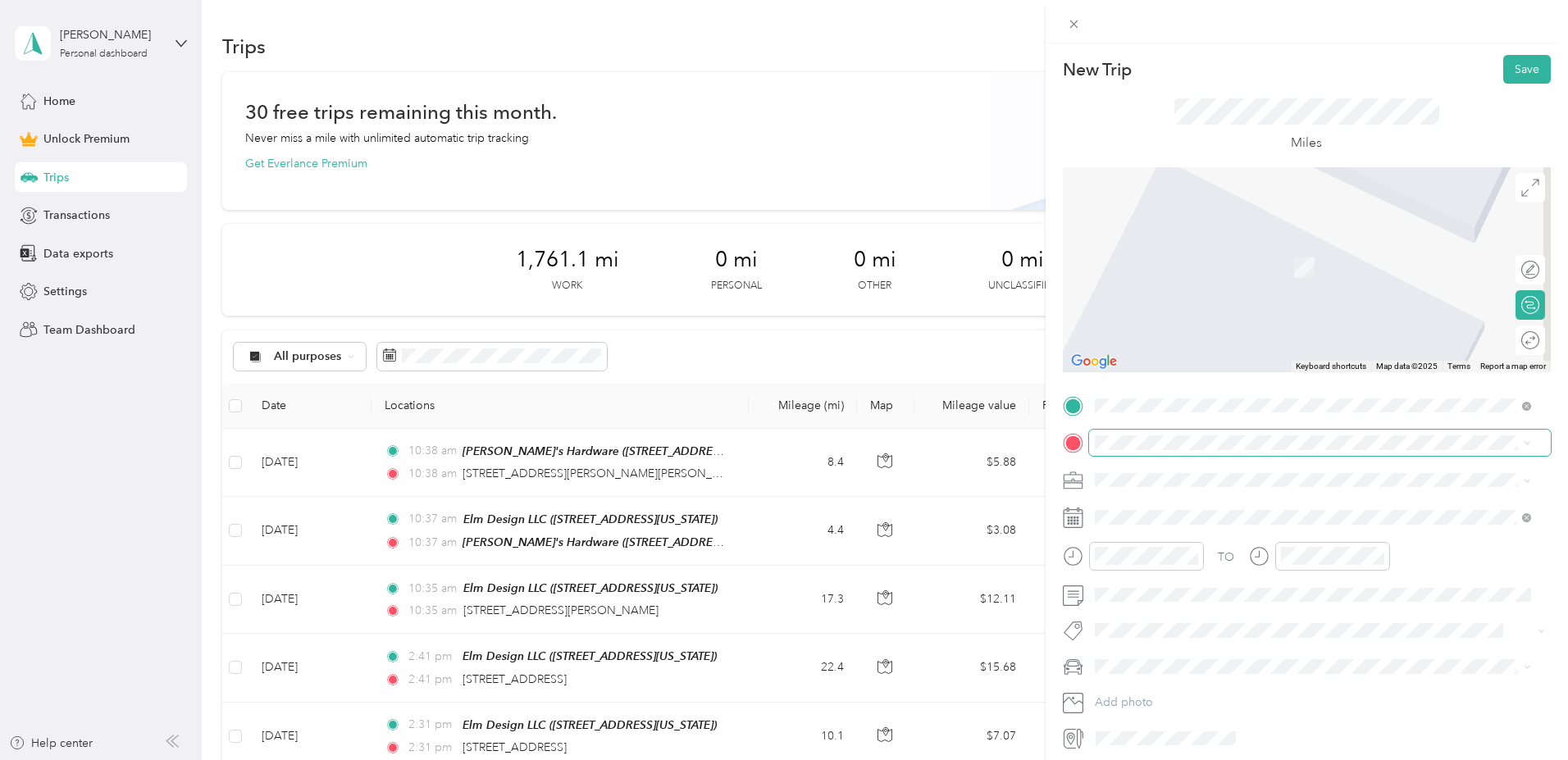
click at [1162, 434] on span at bounding box center [1319, 443] width 462 height 26
click at [1177, 500] on strong "Elm Design LLC" at bounding box center [1167, 507] width 85 height 15
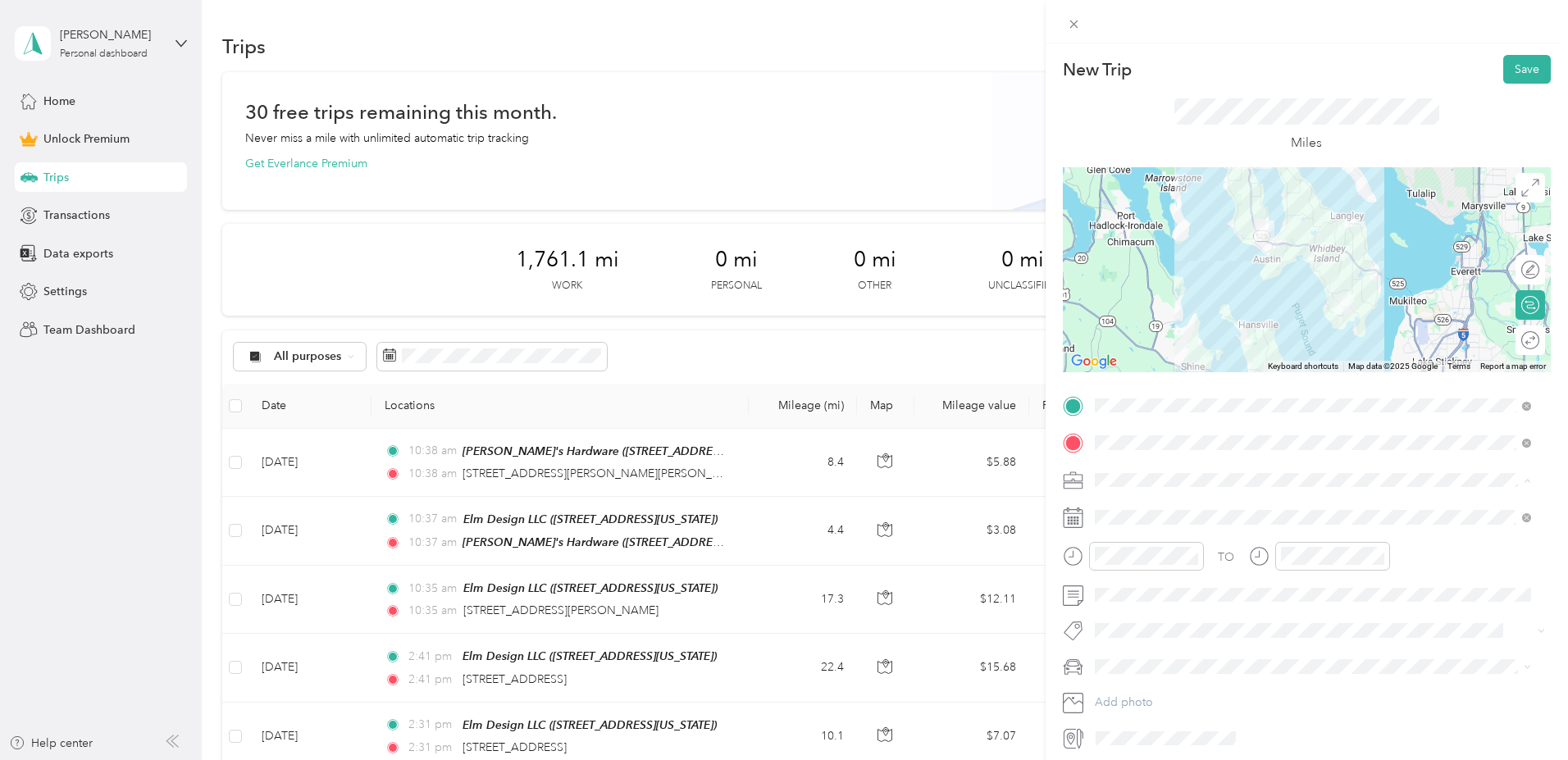
click at [1131, 506] on div "Work" at bounding box center [1313, 508] width 425 height 17
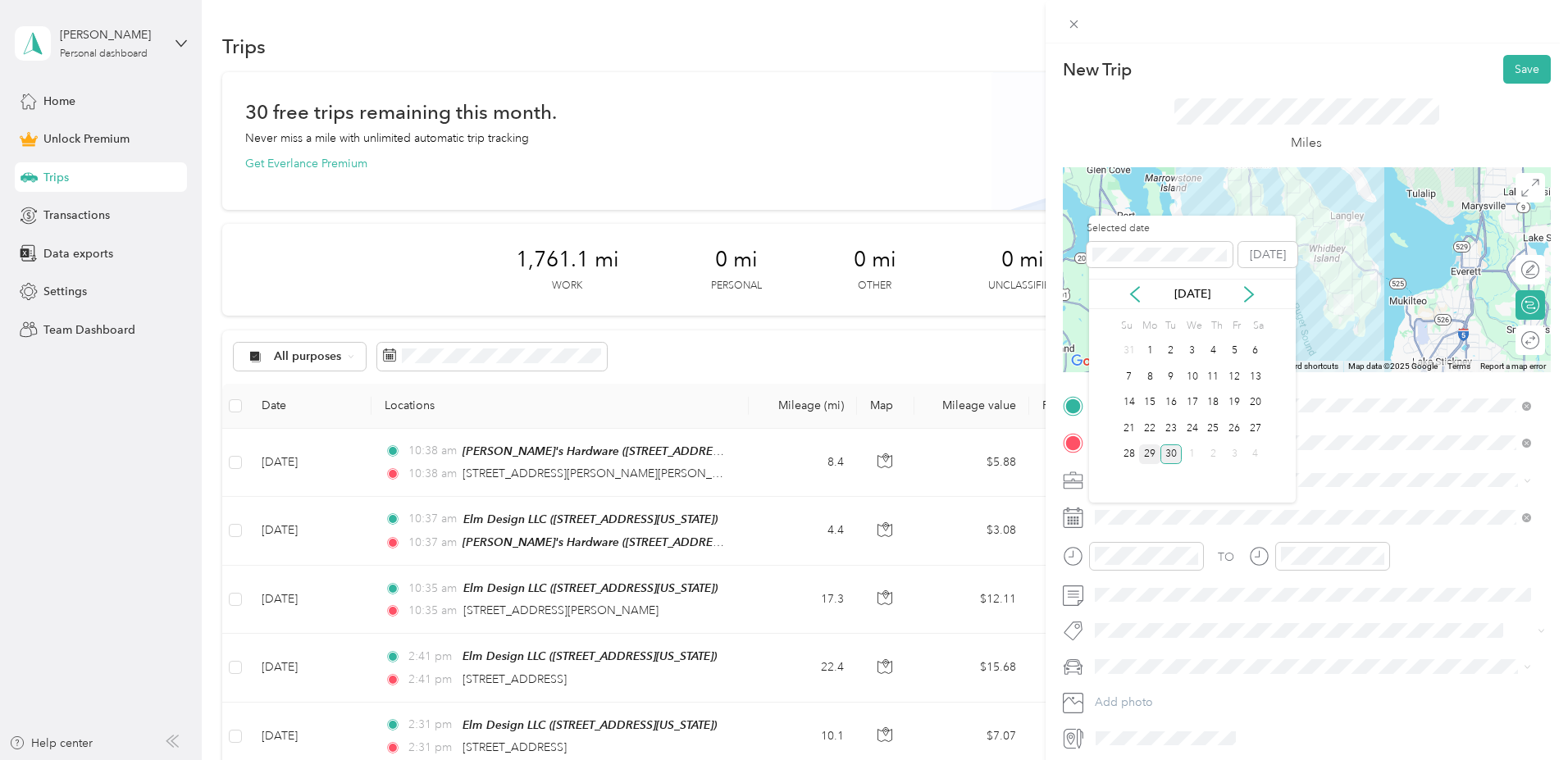
click at [1147, 448] on div "29" at bounding box center [1150, 455] width 21 height 21
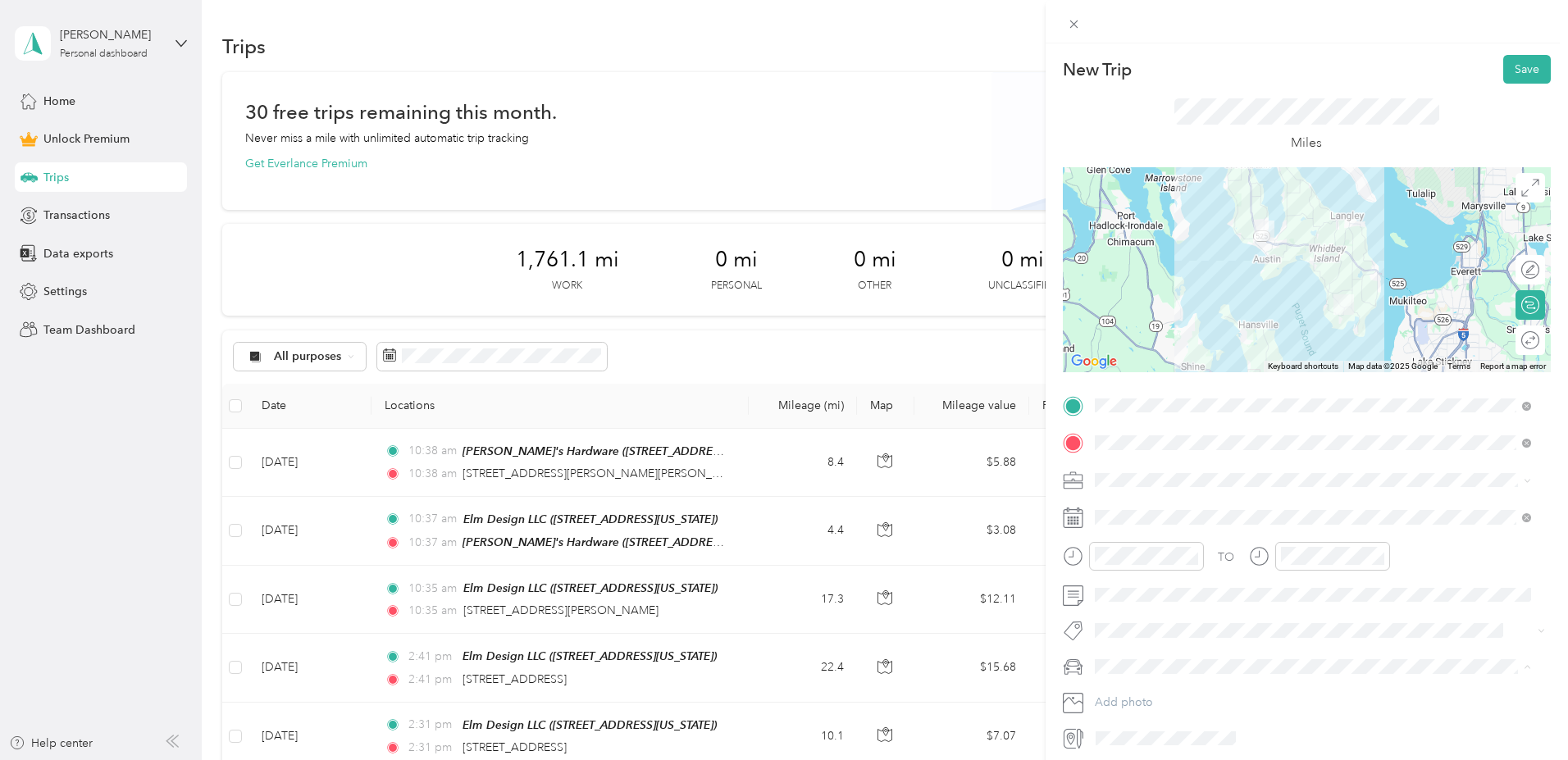
click at [1137, 693] on span "Lexus RX 350" at bounding box center [1135, 695] width 70 height 14
click at [1509, 63] on button "Save" at bounding box center [1527, 69] width 48 height 29
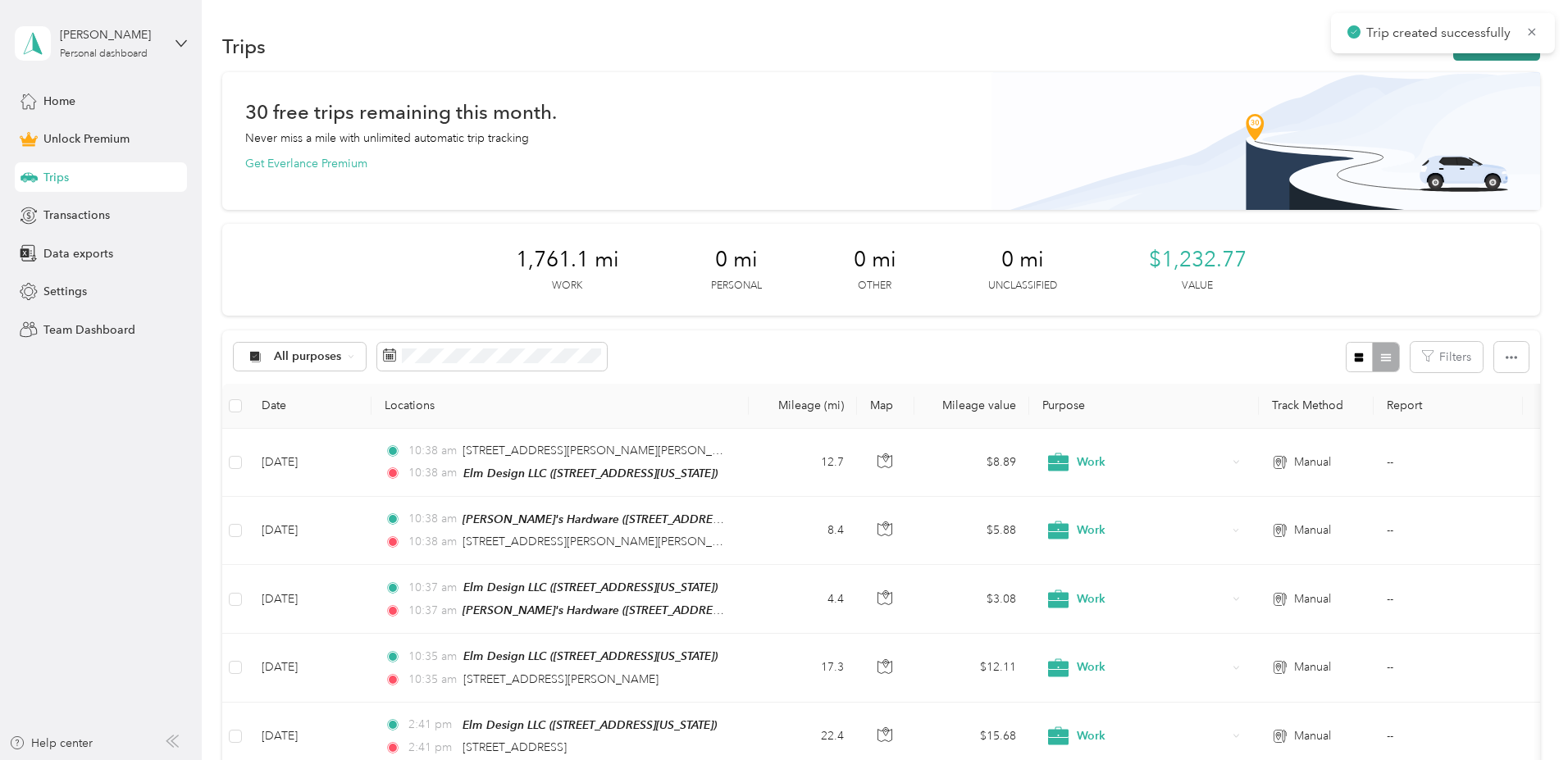
click at [1453, 54] on button "New trip" at bounding box center [1496, 46] width 87 height 29
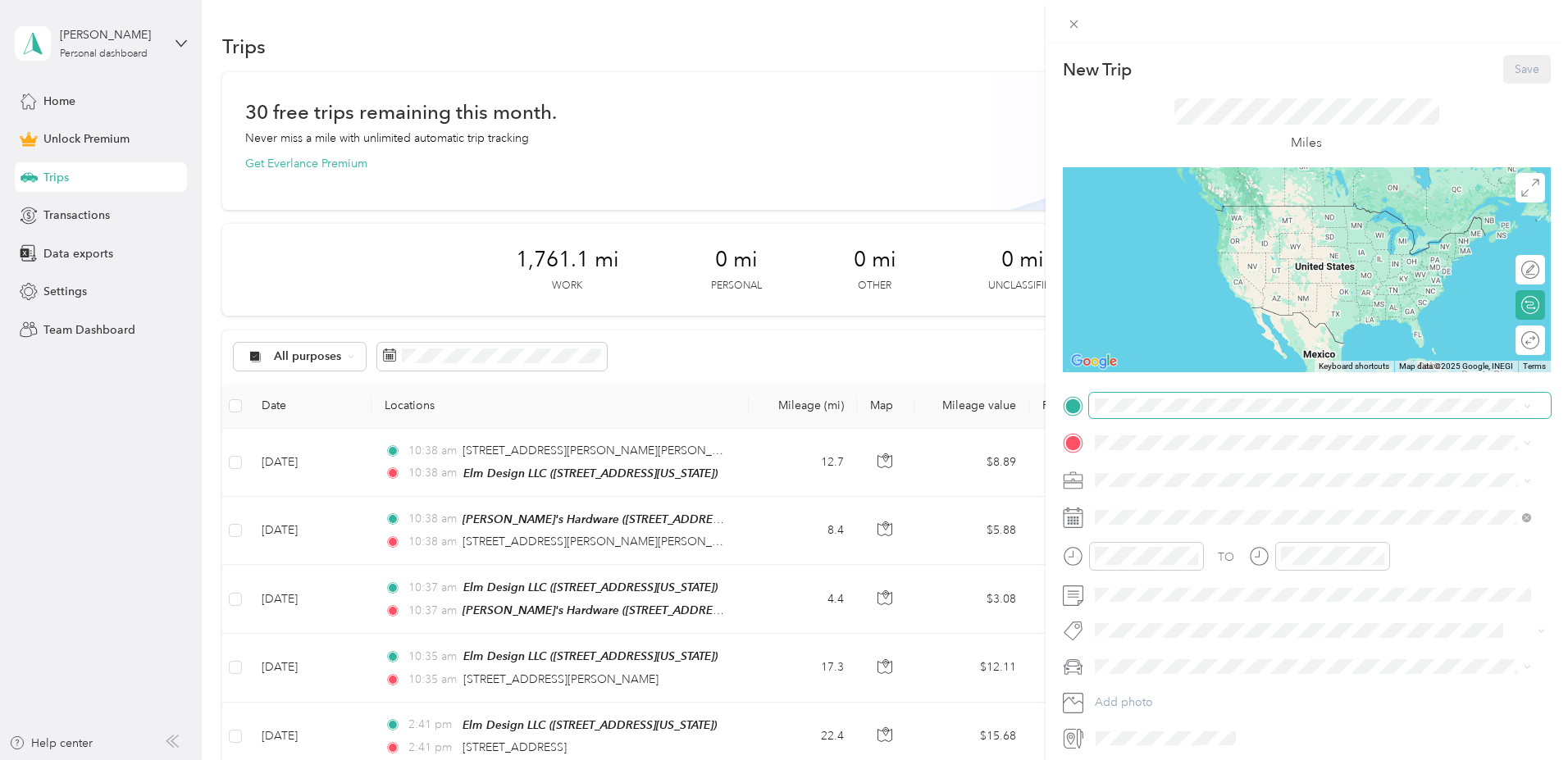
click at [1177, 414] on span at bounding box center [1319, 406] width 462 height 26
click at [1234, 484] on span "[STREET_ADDRESS][US_STATE]" at bounding box center [1206, 488] width 164 height 14
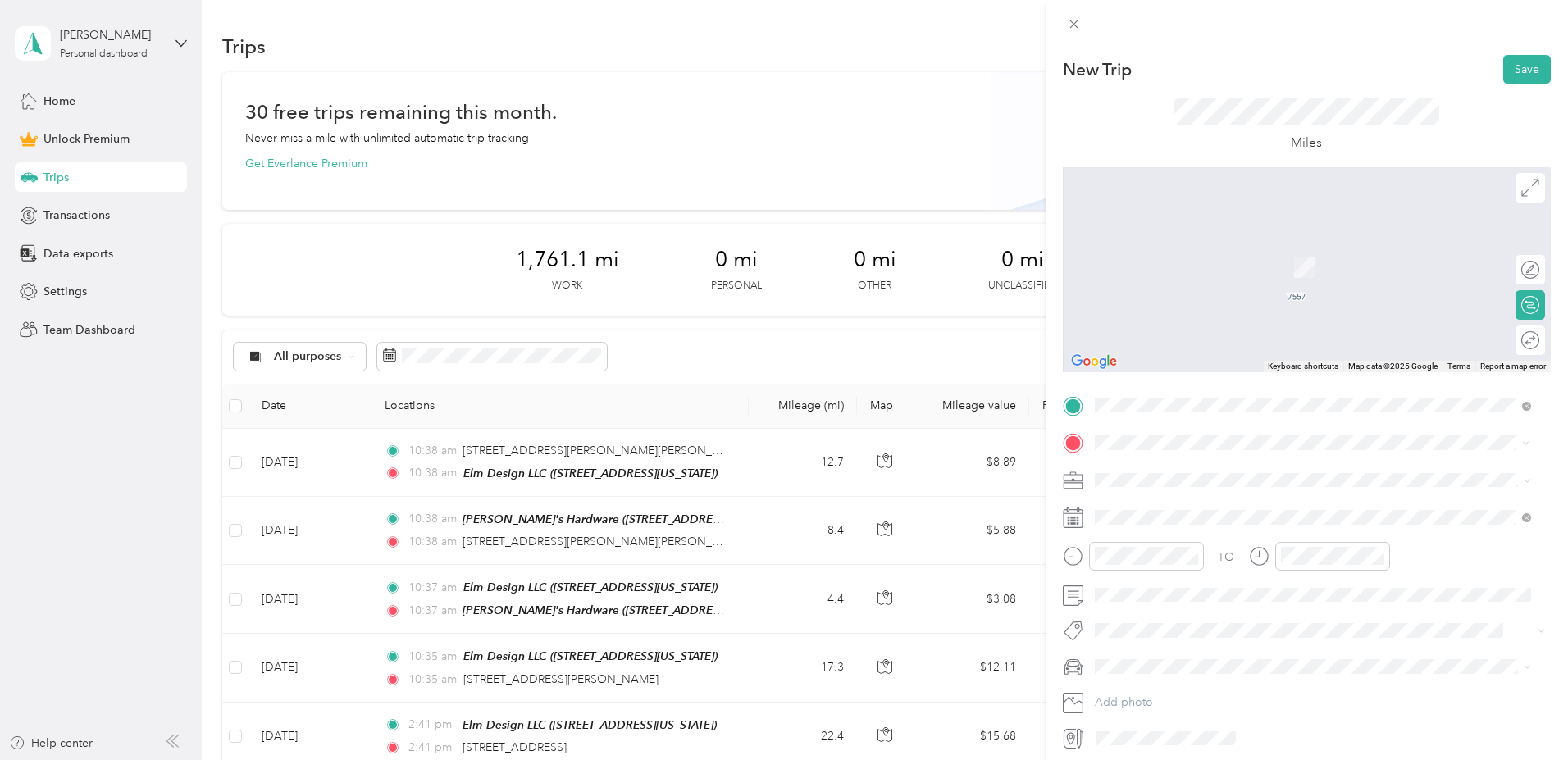
click at [1140, 509] on span "[STREET_ADDRESS][PERSON_NAME][US_STATE]" at bounding box center [1253, 501] width 255 height 15
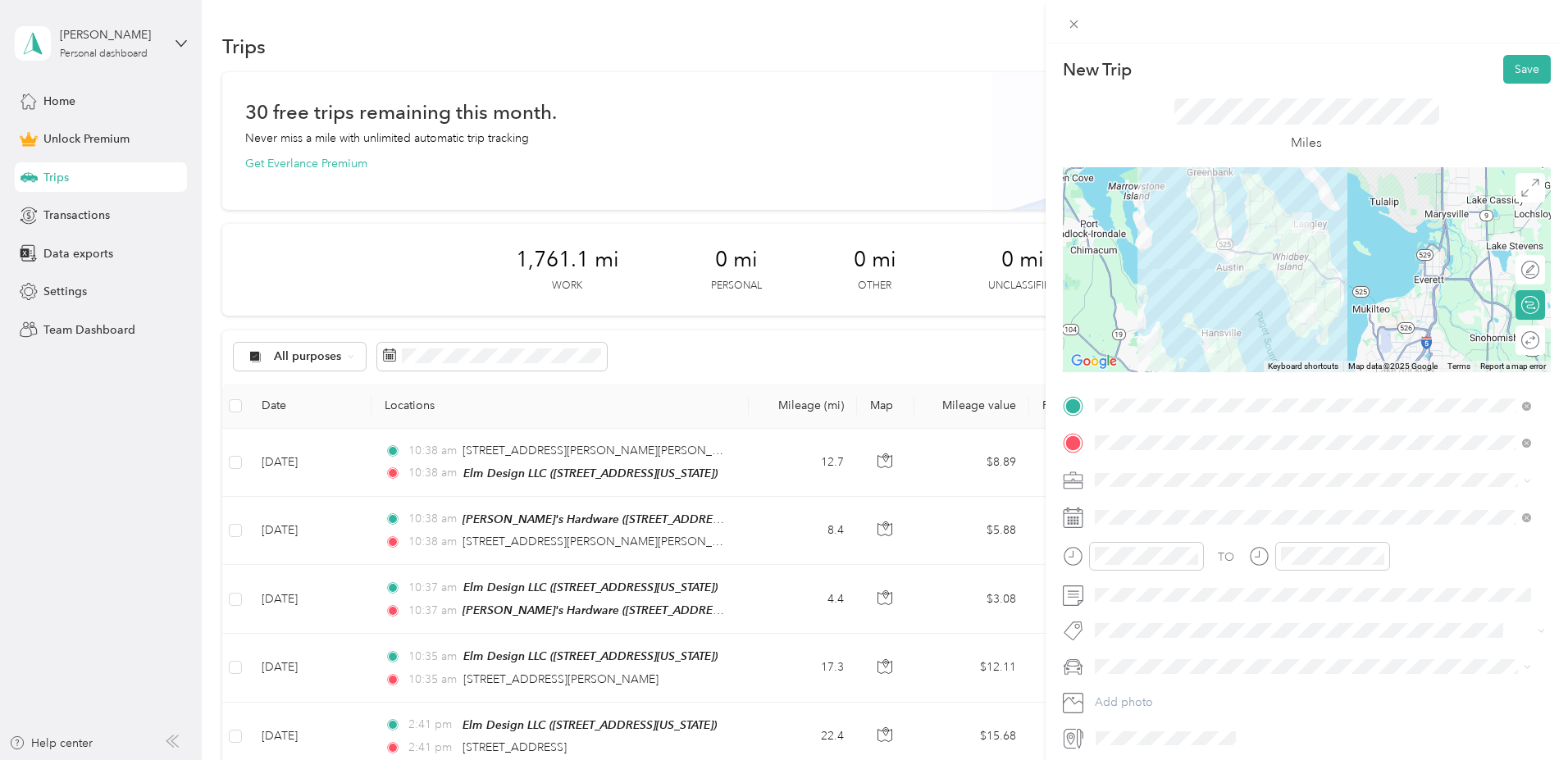
click at [1127, 512] on div "Work" at bounding box center [1313, 506] width 425 height 17
click at [1143, 692] on span "Lexus RX 350" at bounding box center [1135, 695] width 70 height 14
click at [1515, 72] on button "Save" at bounding box center [1527, 69] width 48 height 29
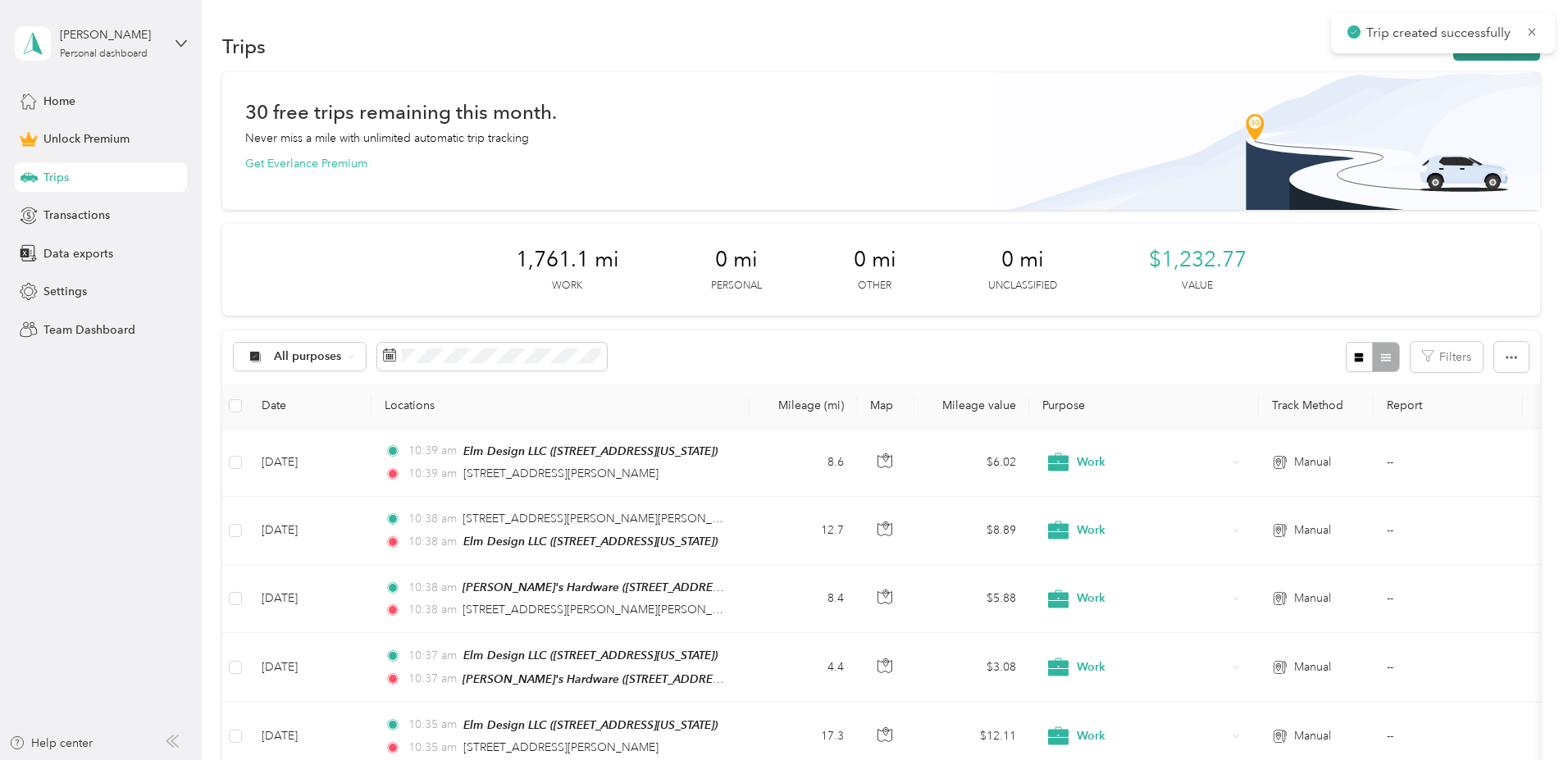
click at [1453, 56] on button "New trip" at bounding box center [1496, 46] width 87 height 29
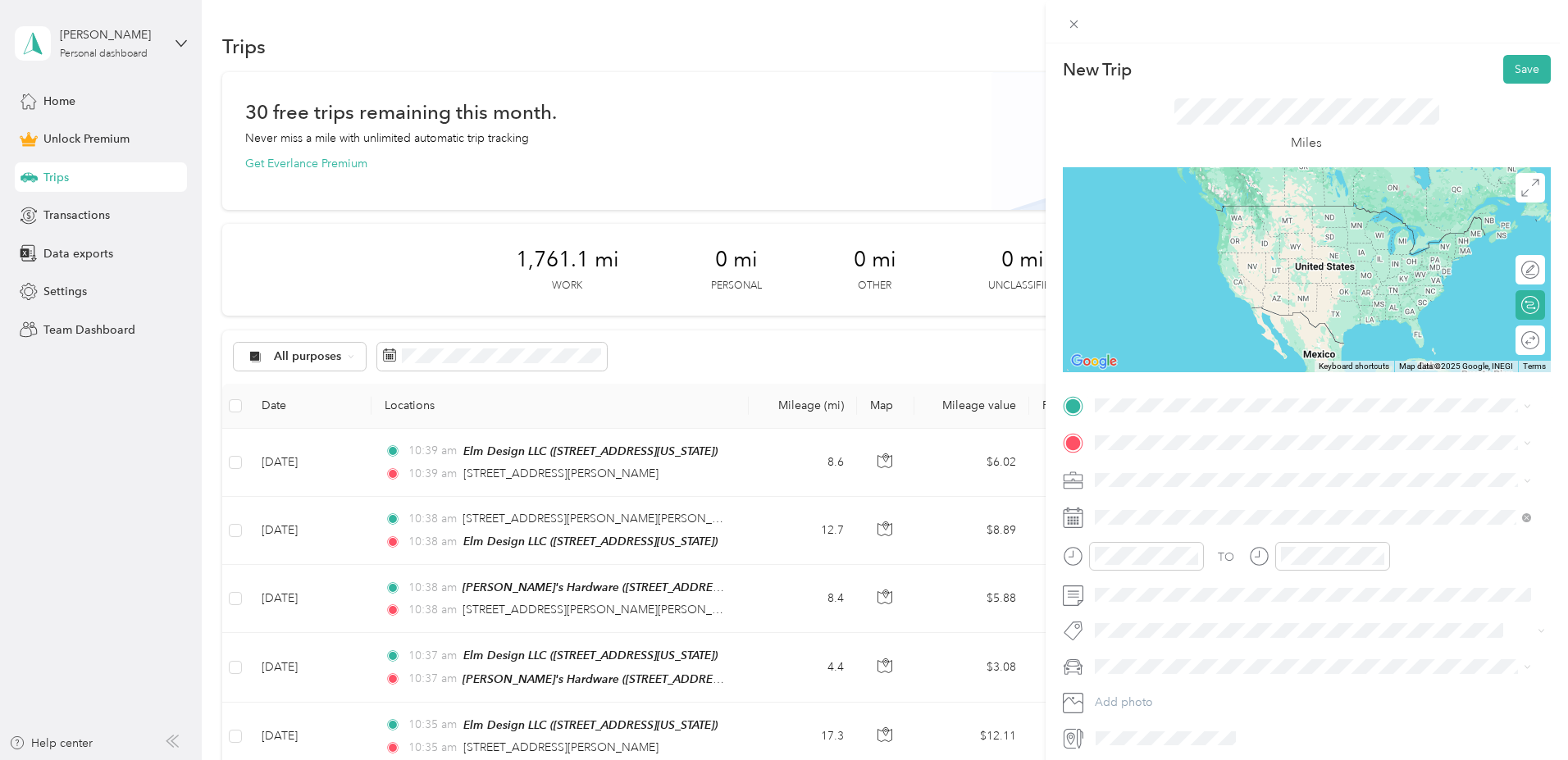
click at [1150, 470] on span "[STREET_ADDRESS][PERSON_NAME][US_STATE]" at bounding box center [1253, 464] width 255 height 15
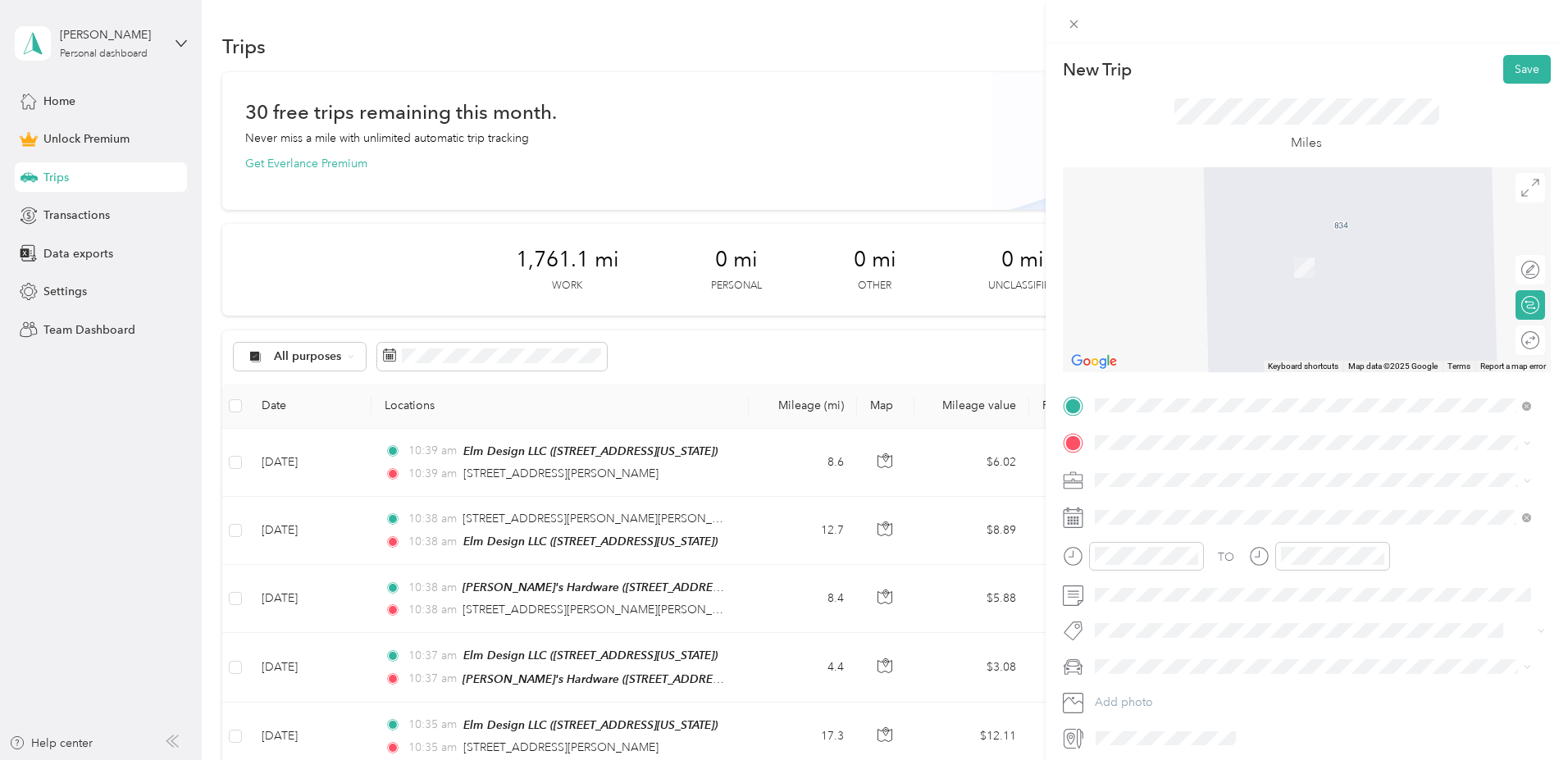
click at [1186, 504] on span "[STREET_ADDRESS][US_STATE]" at bounding box center [1206, 498] width 164 height 15
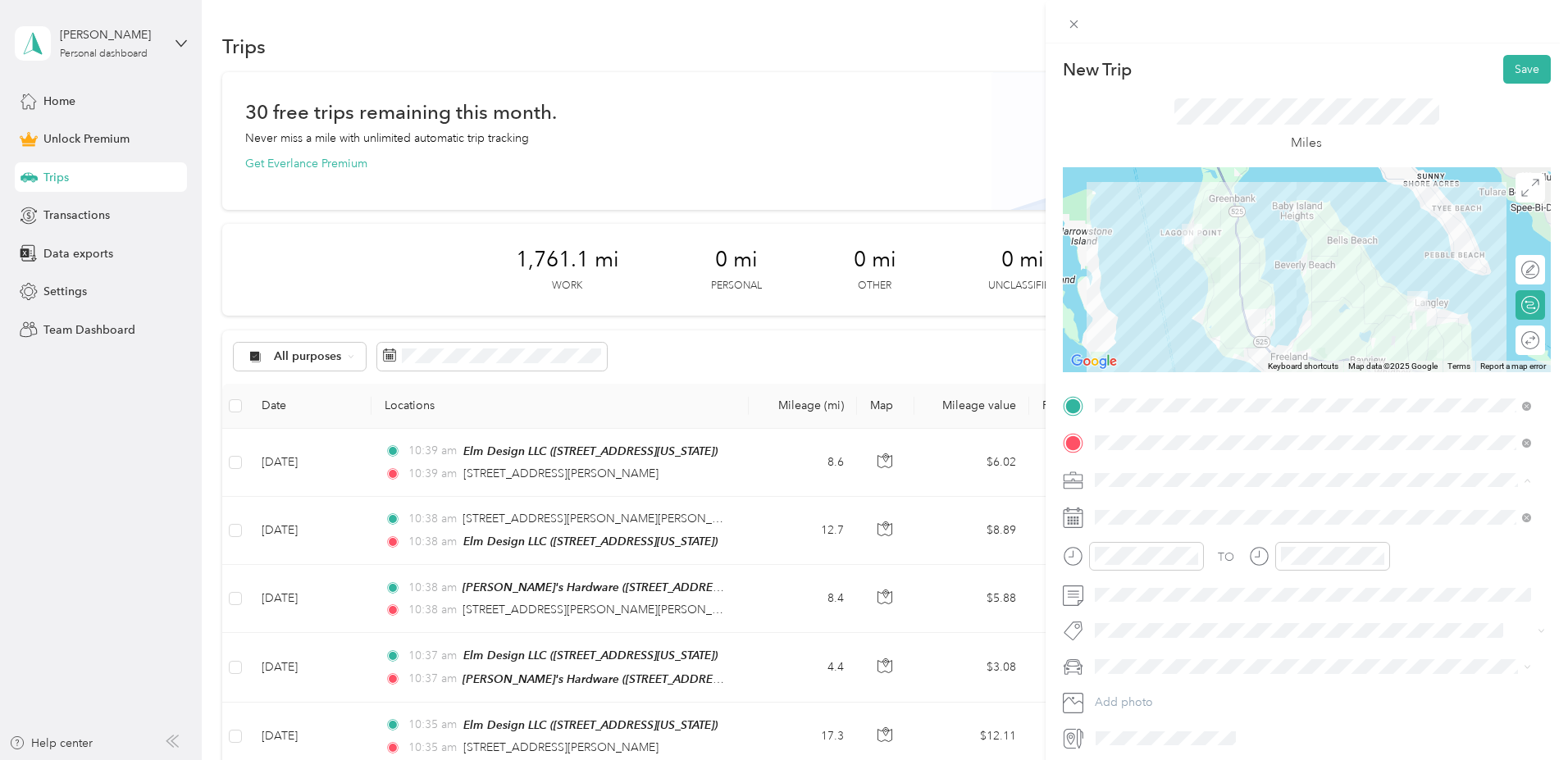
click at [1138, 499] on li "Work" at bounding box center [1313, 508] width 448 height 29
click at [1155, 691] on span "Lexus RX 350" at bounding box center [1135, 695] width 70 height 14
click at [1514, 64] on button "Save" at bounding box center [1527, 69] width 48 height 29
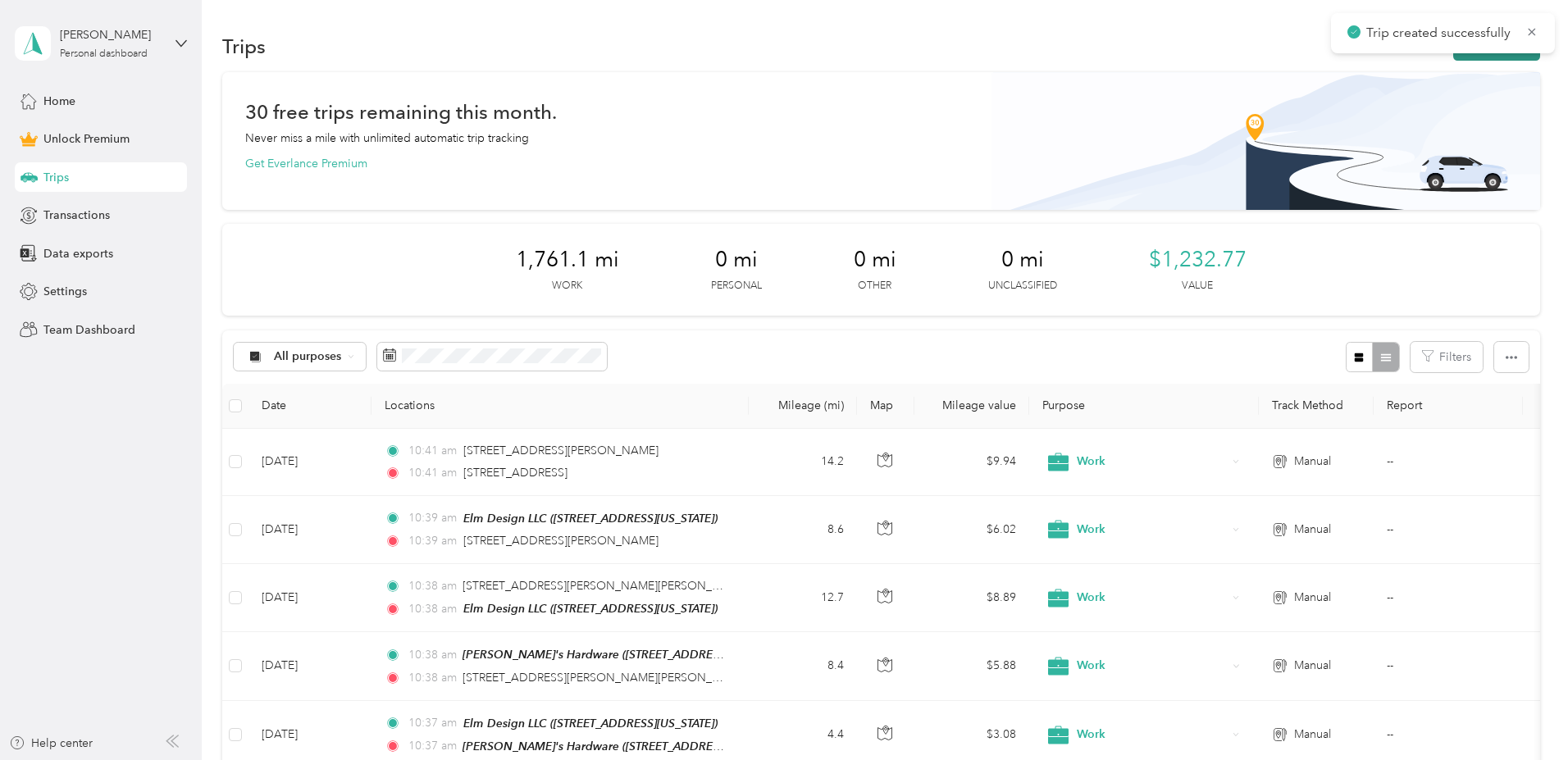
click at [1453, 60] on button "New trip" at bounding box center [1496, 46] width 87 height 29
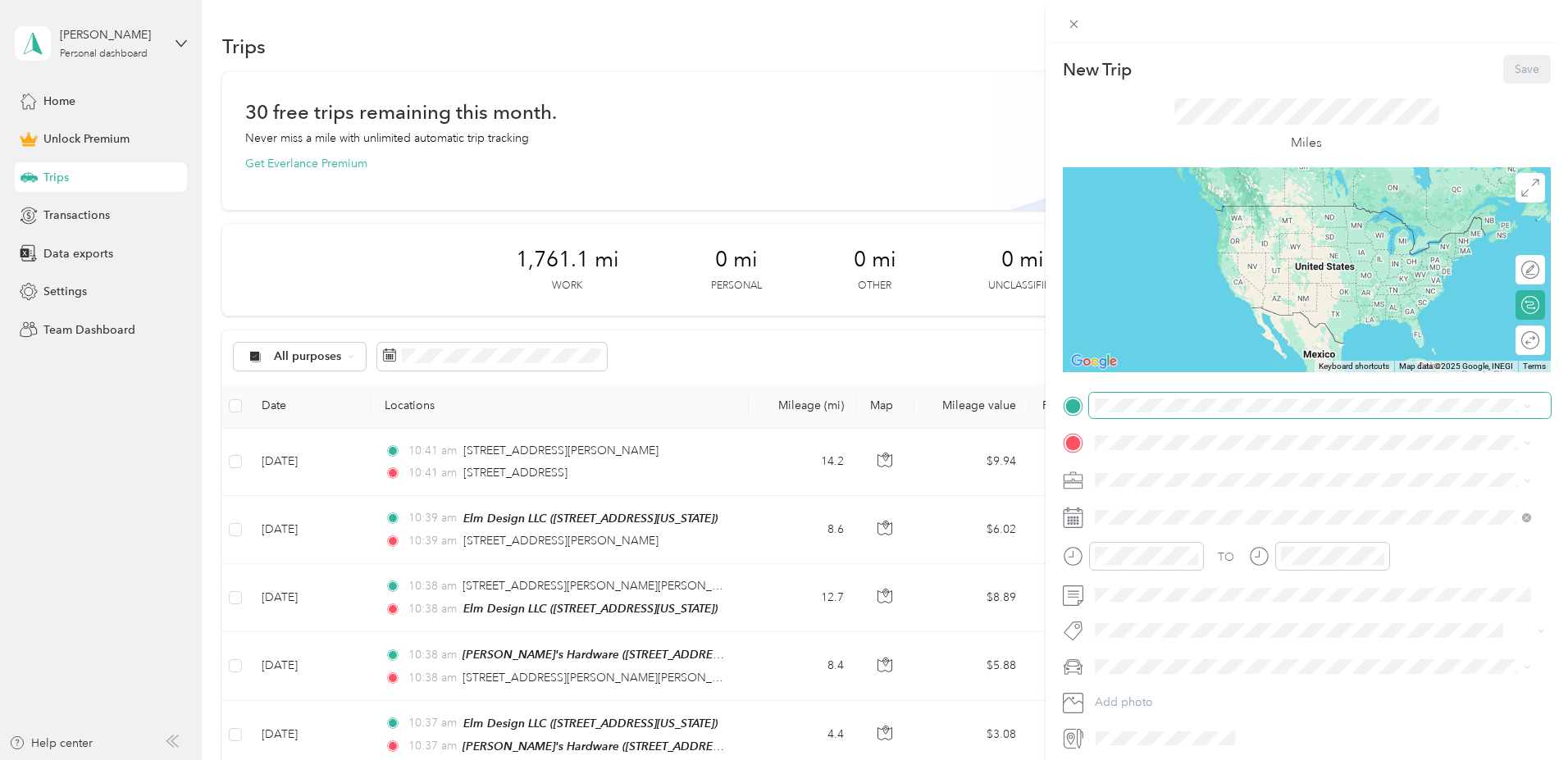
click at [1214, 397] on span at bounding box center [1319, 406] width 462 height 26
click at [1200, 472] on span "[STREET_ADDRESS][US_STATE]" at bounding box center [1206, 465] width 164 height 15
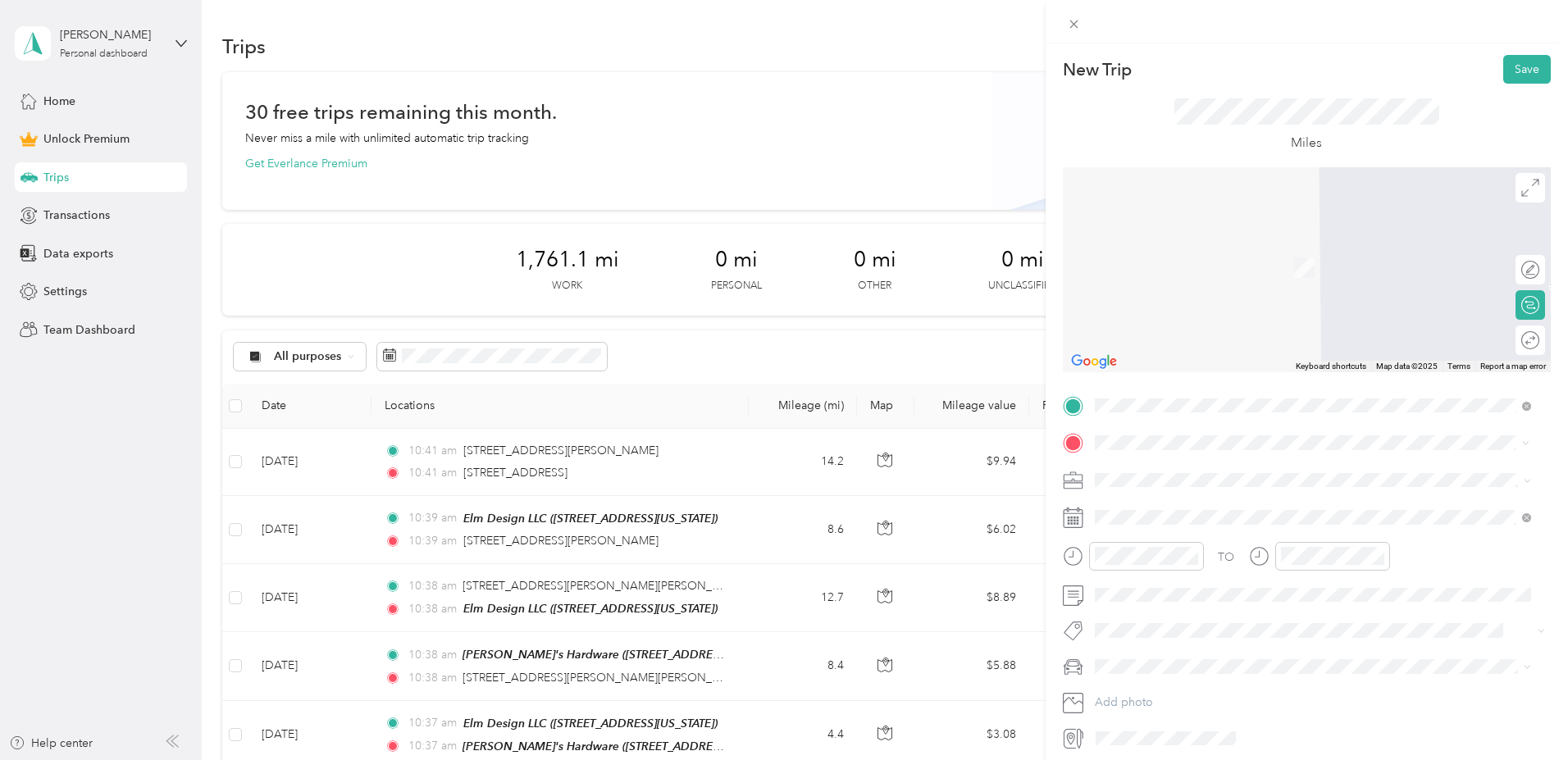
click at [1176, 507] on strong "Elm Design LLC" at bounding box center [1167, 507] width 85 height 15
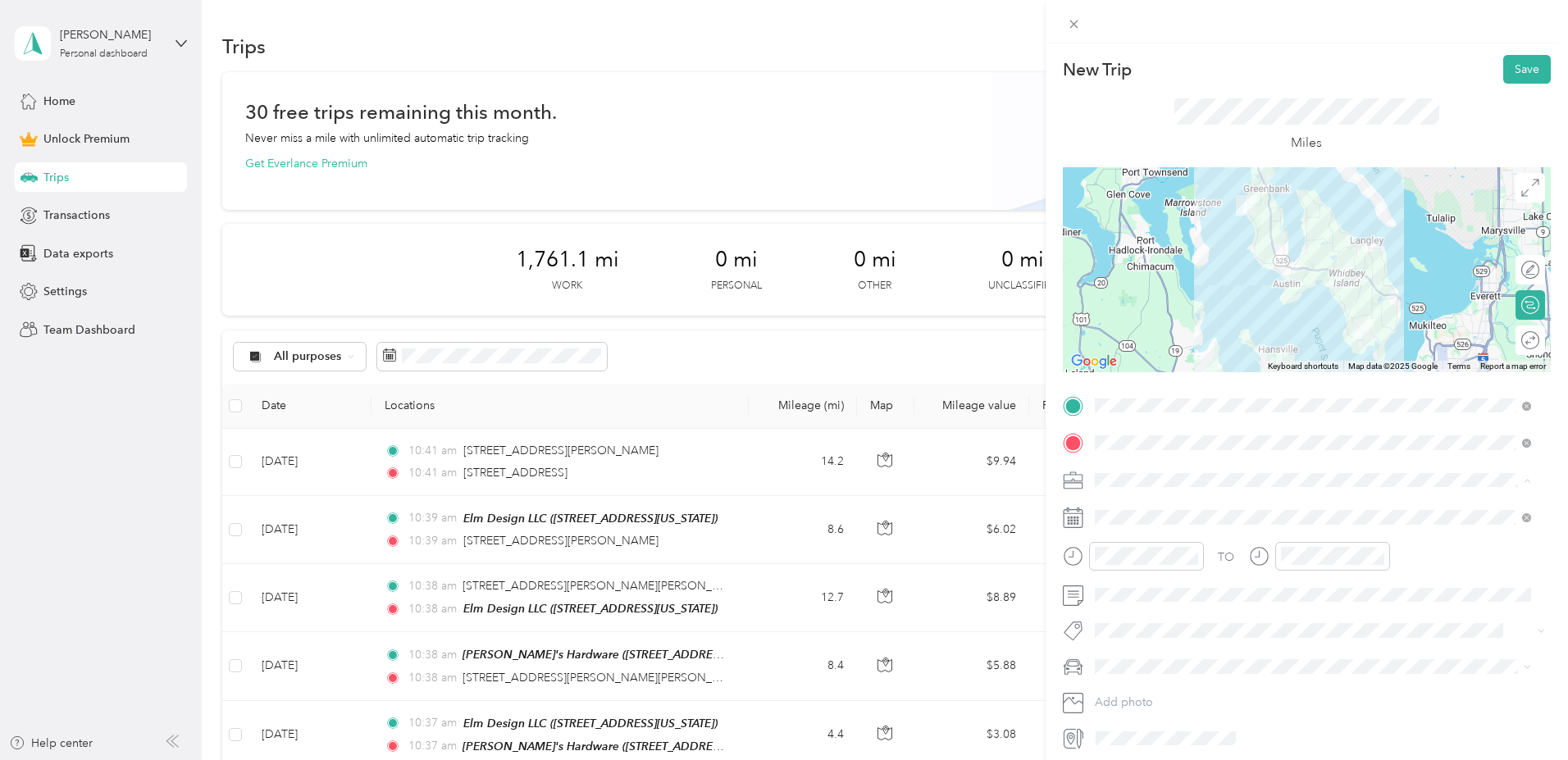
click at [1130, 514] on li "Work" at bounding box center [1313, 508] width 448 height 29
click at [1163, 686] on li "Lexus RX 350" at bounding box center [1313, 695] width 448 height 29
click at [1515, 70] on button "Save" at bounding box center [1527, 69] width 48 height 29
